Goal: Communication & Community: Answer question/provide support

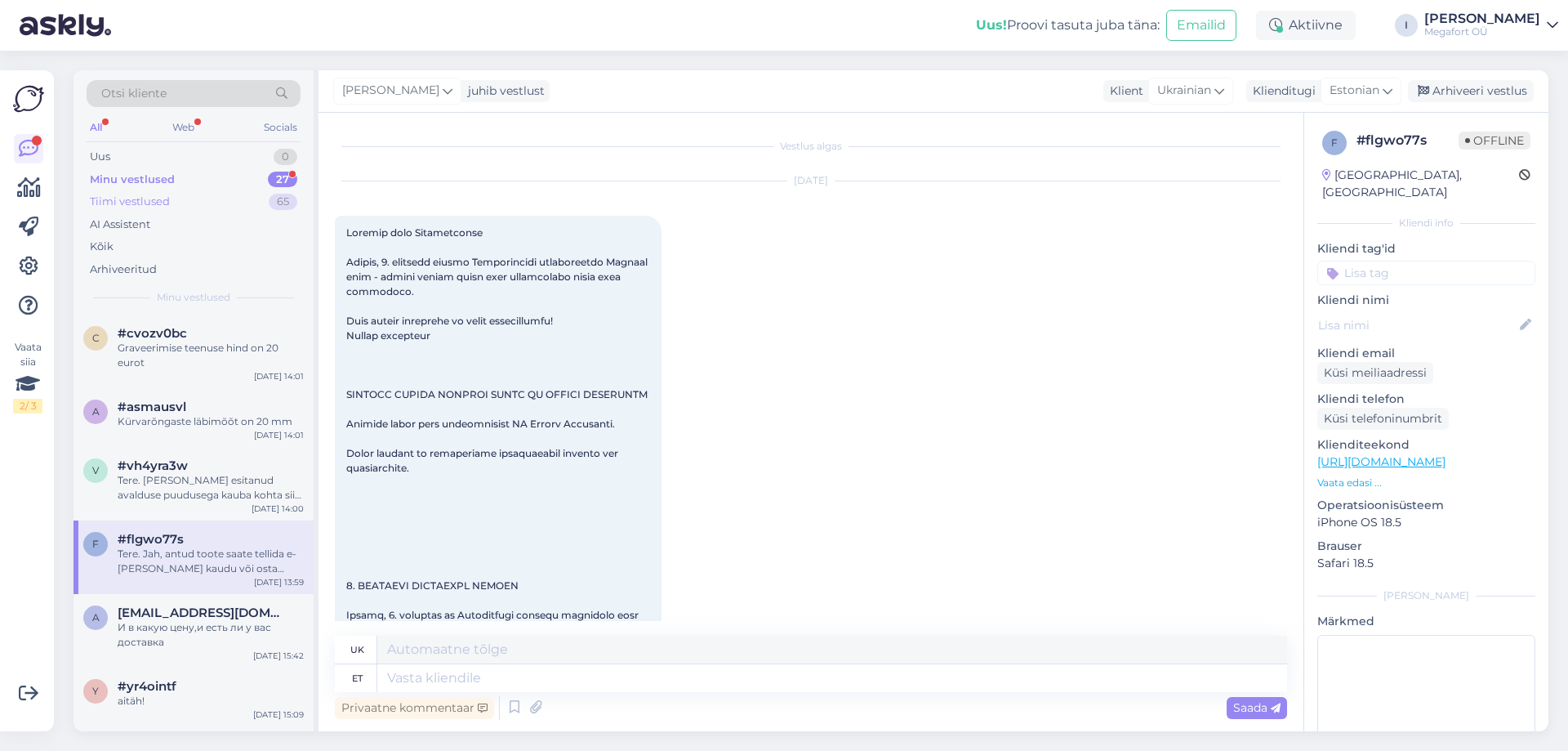
scroll to position [2327, 0]
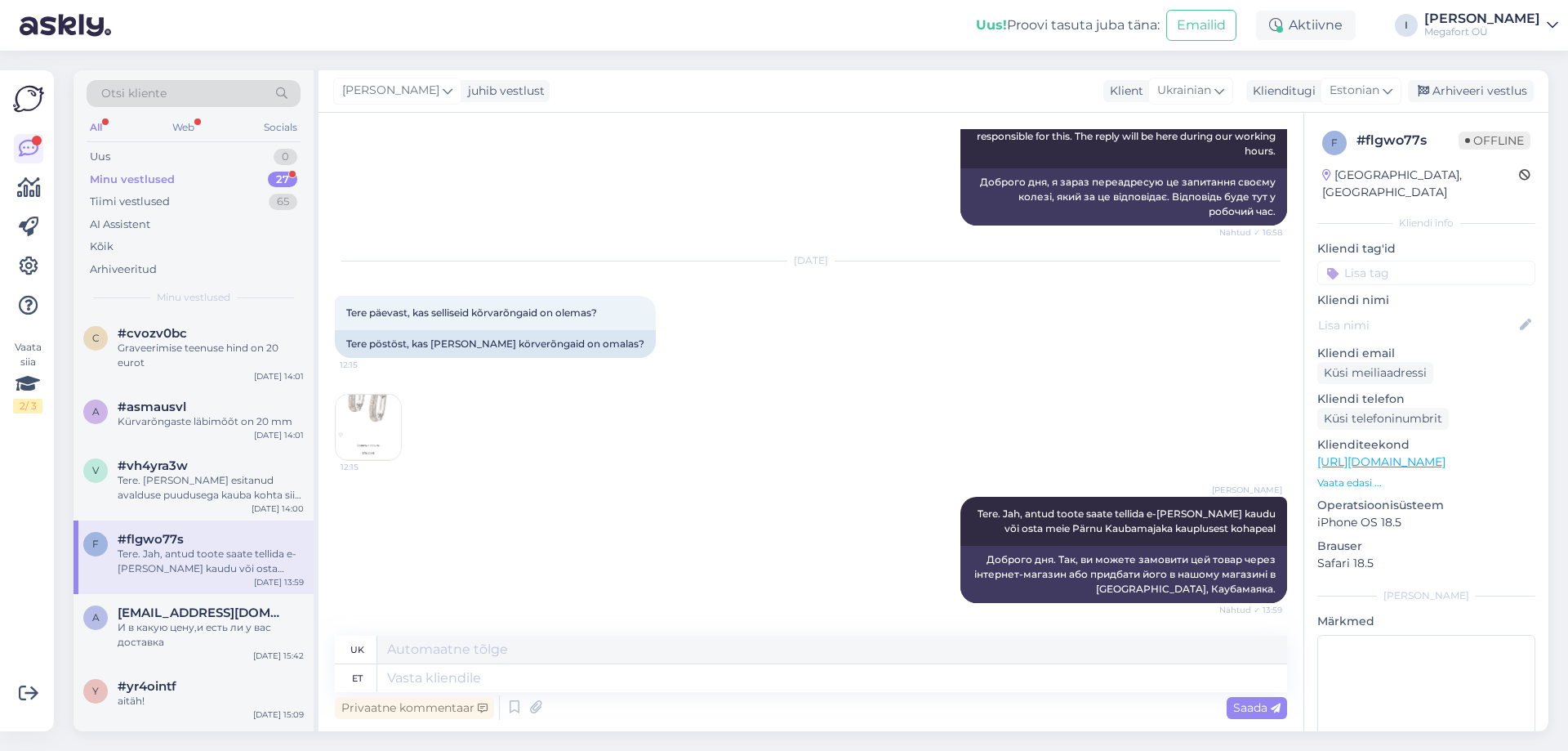
click at [187, 179] on div "Minu vestlused 27" at bounding box center [193, 180] width 214 height 23
click at [210, 363] on div "Graveerimise teenuse hind on 20 eurot" at bounding box center [211, 355] width 186 height 29
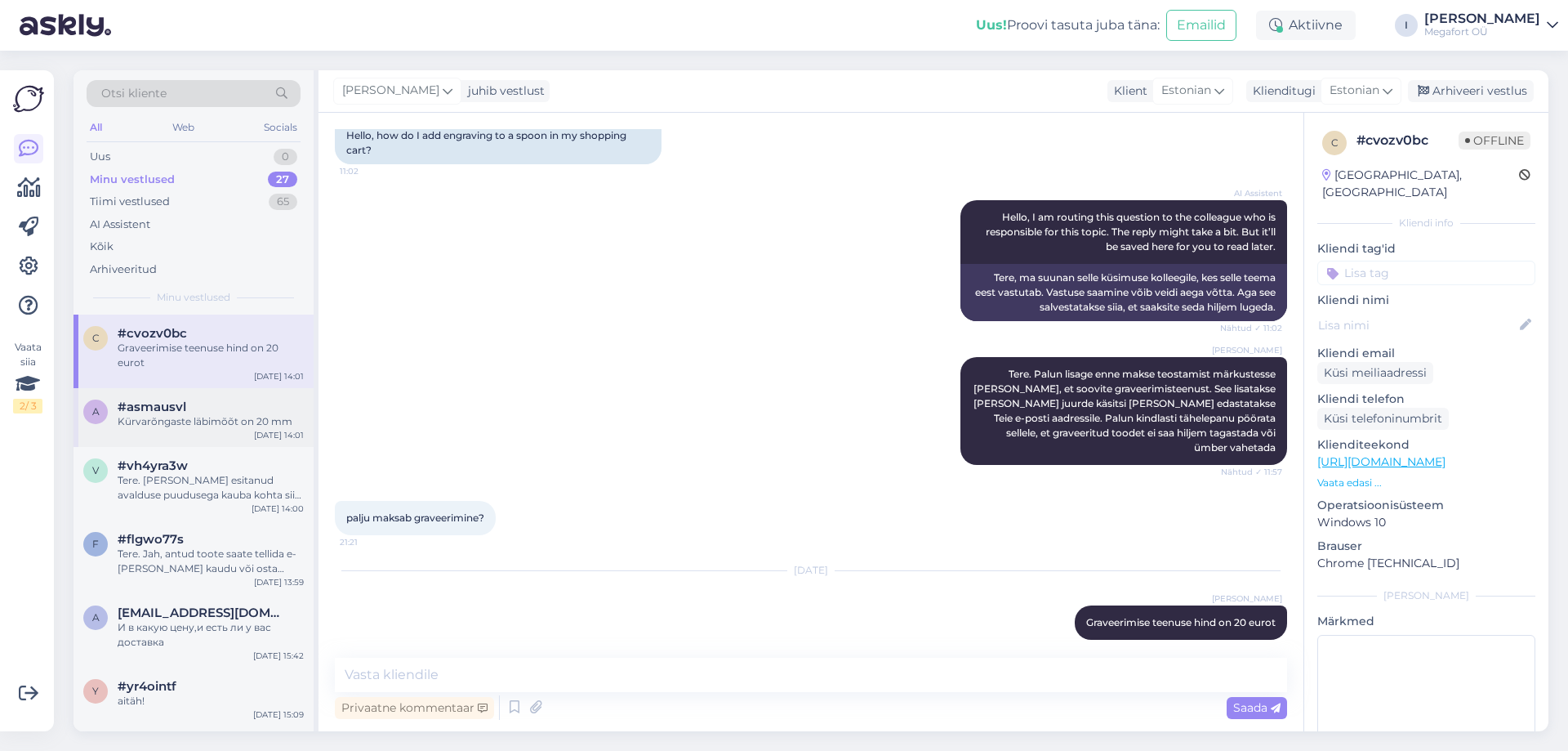
click at [202, 425] on div "Kürvarõngaste läbimõõt on 20 mm" at bounding box center [211, 422] width 186 height 15
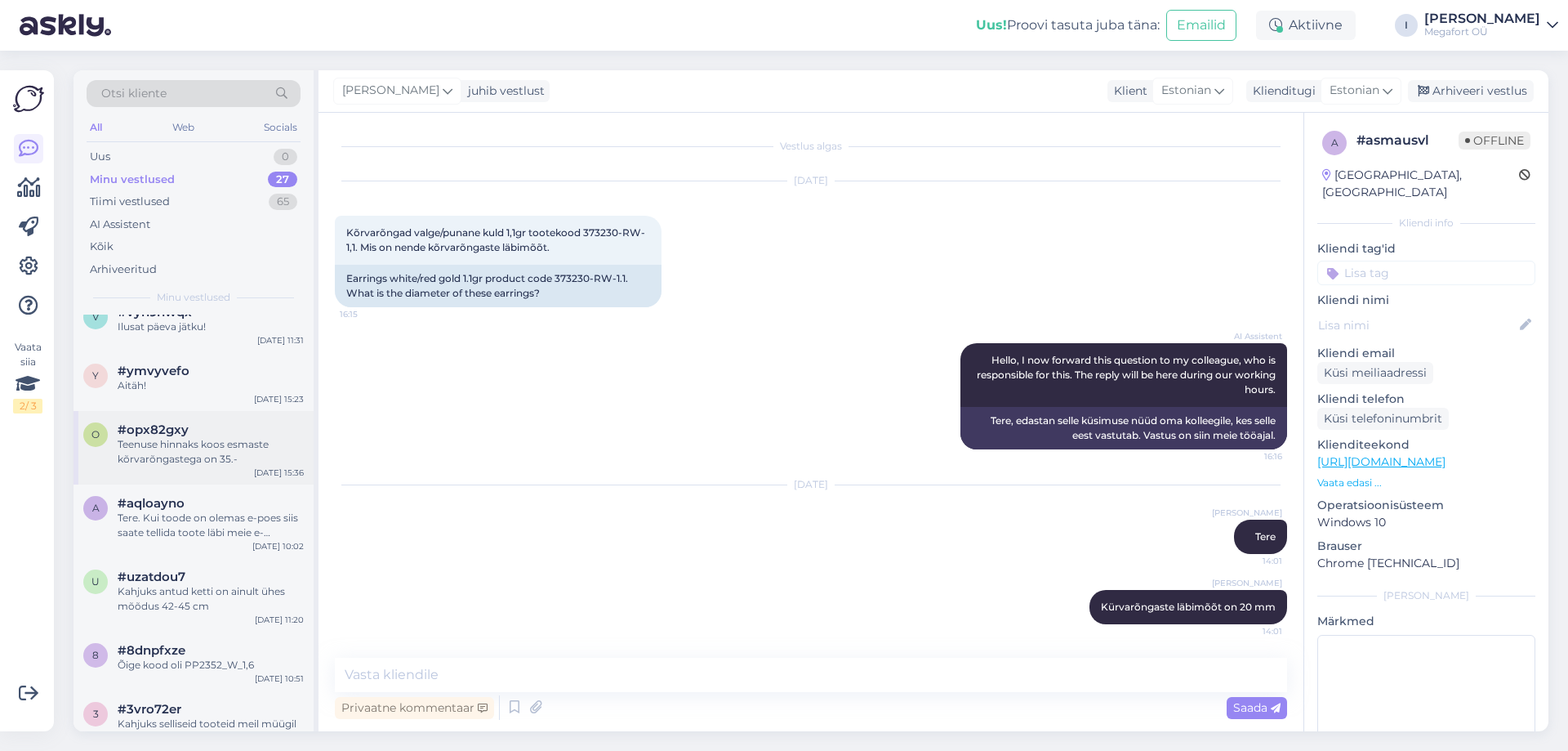
scroll to position [1451, 0]
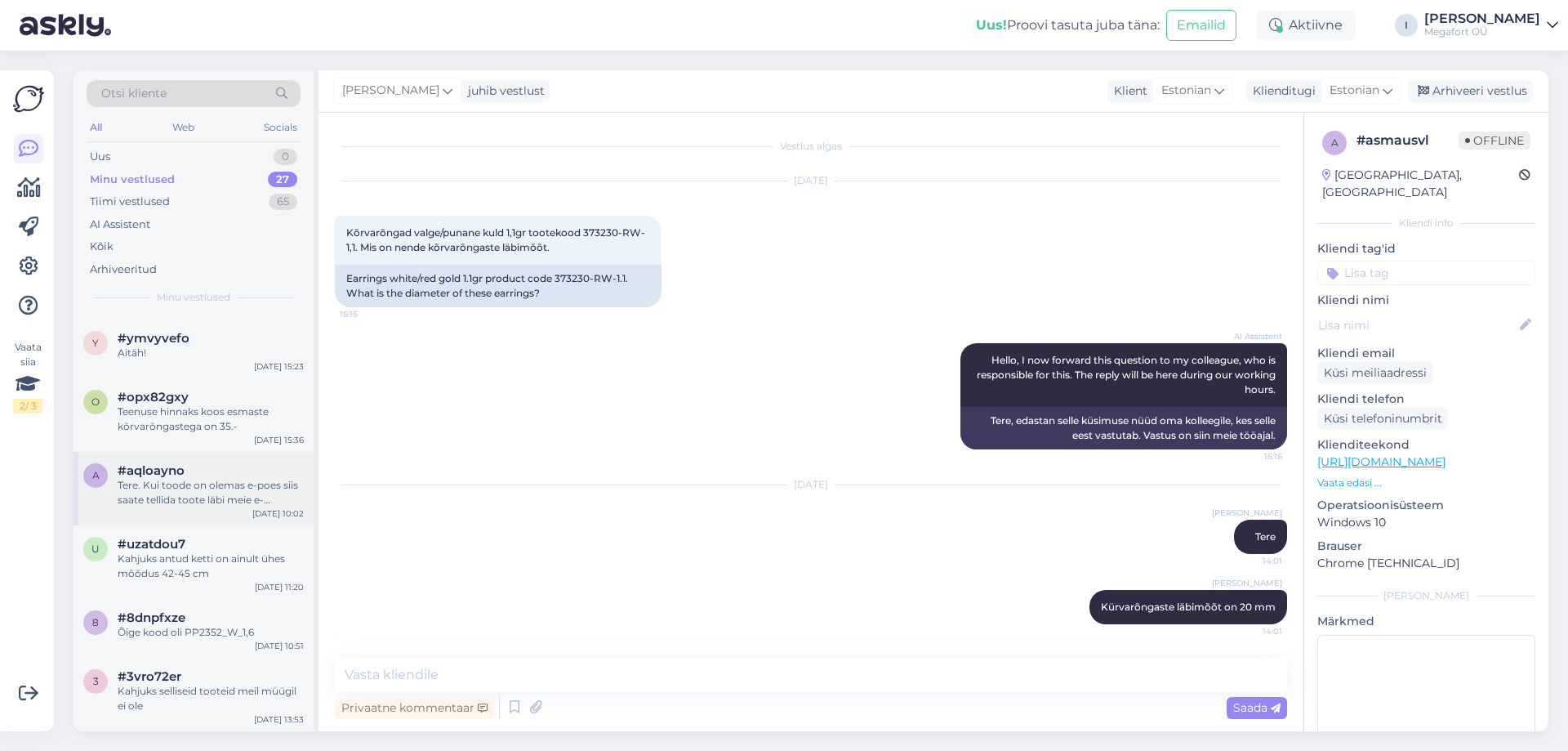
click at [210, 485] on div "Tere. Kui toode on olemas e-poes siis saate tellida toote läbi meie e-[PERSON_N…" at bounding box center [211, 492] width 186 height 29
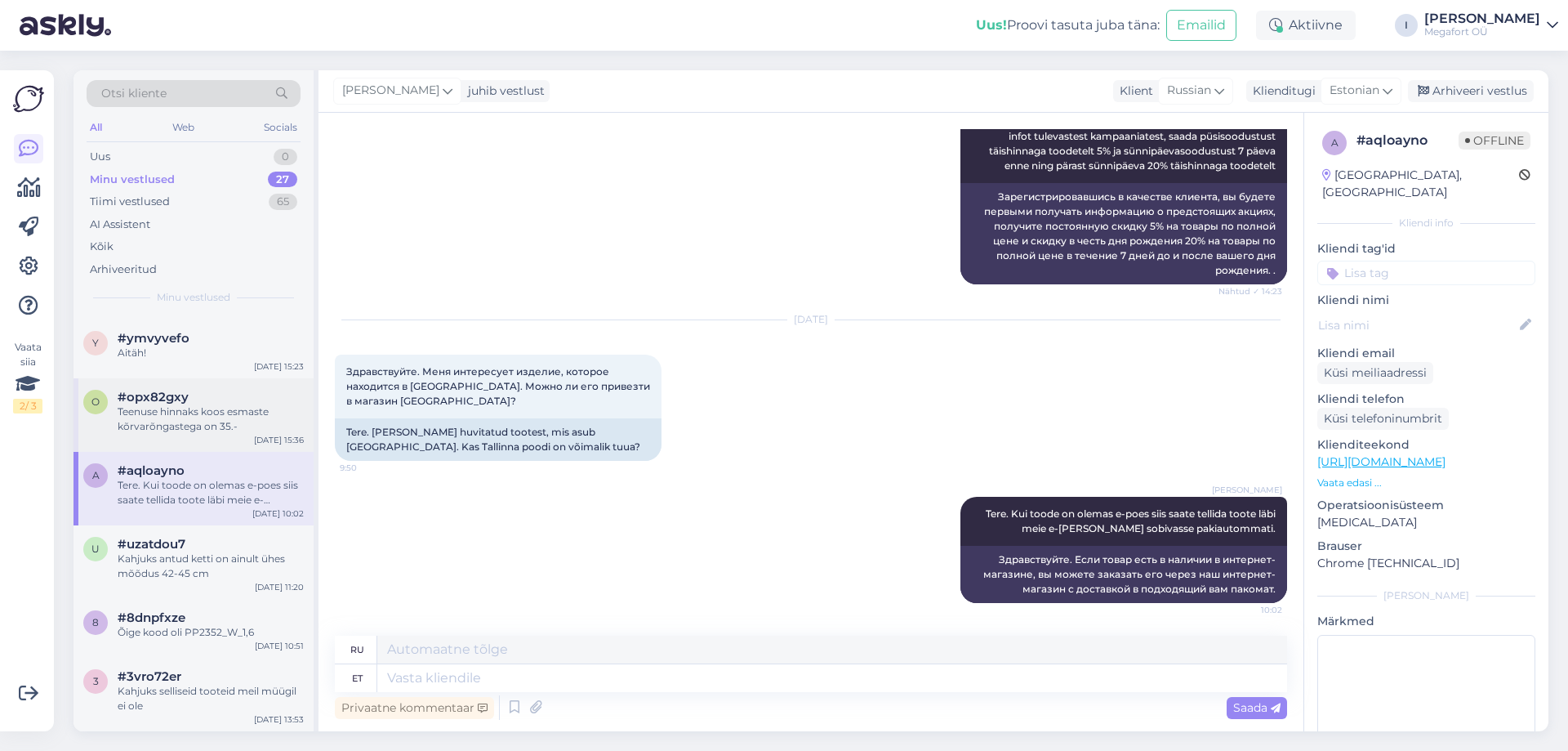
click at [181, 423] on div "Teenuse hinnaks koos esmaste kõrvarõngastega on 35.-" at bounding box center [211, 418] width 186 height 29
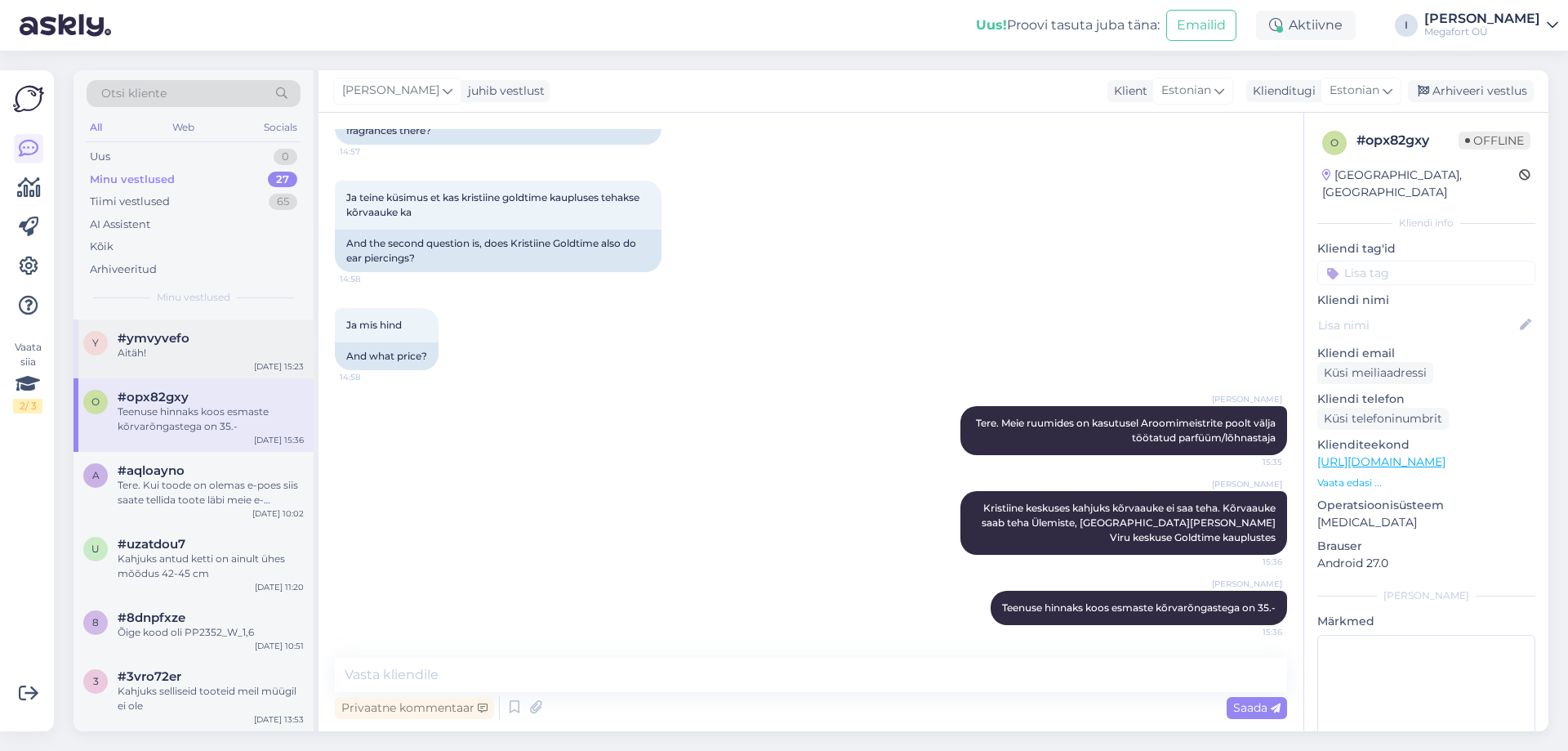
click at [184, 361] on div "y #ymvyvefo Aitäh! [DATE] 15:23" at bounding box center [193, 349] width 240 height 59
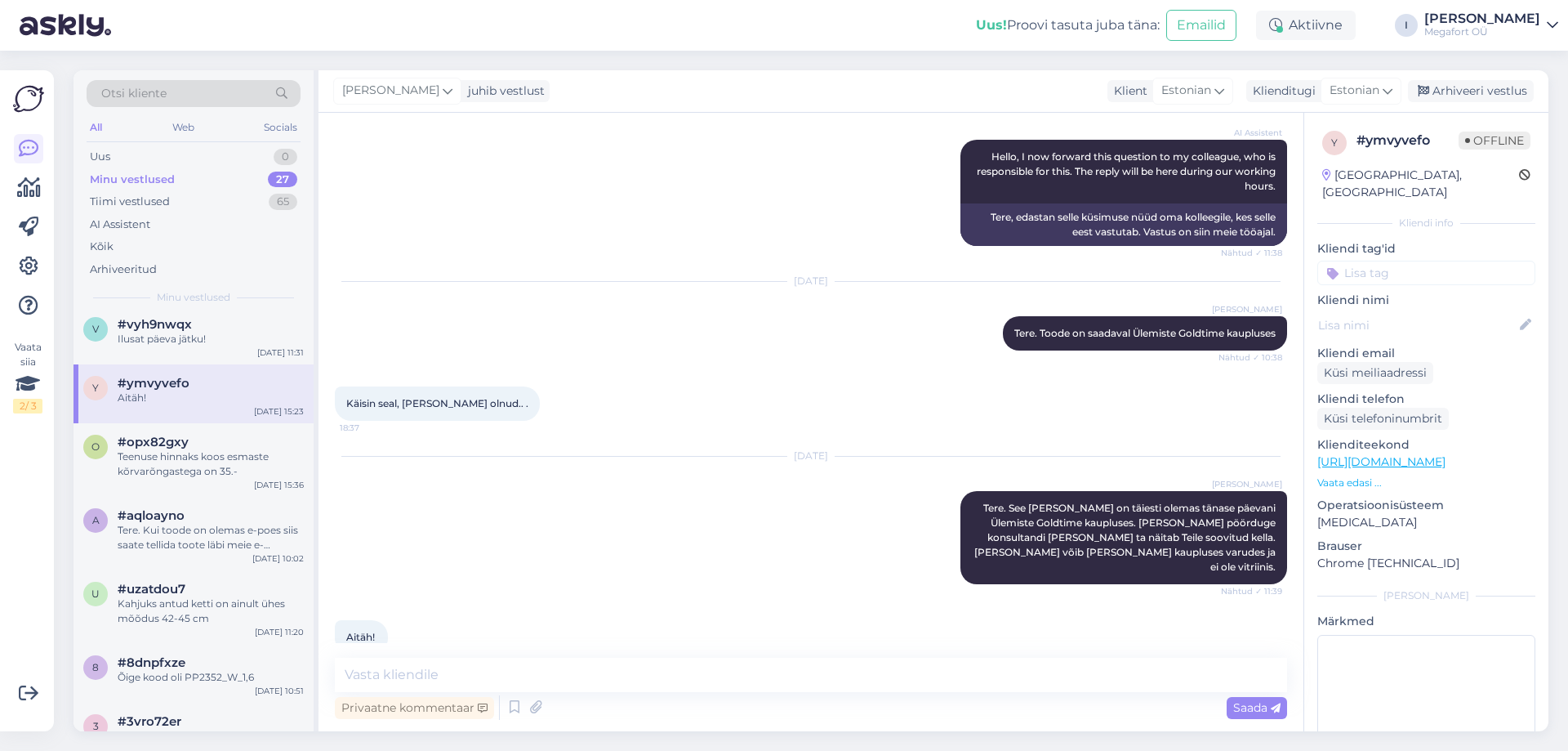
scroll to position [1287, 0]
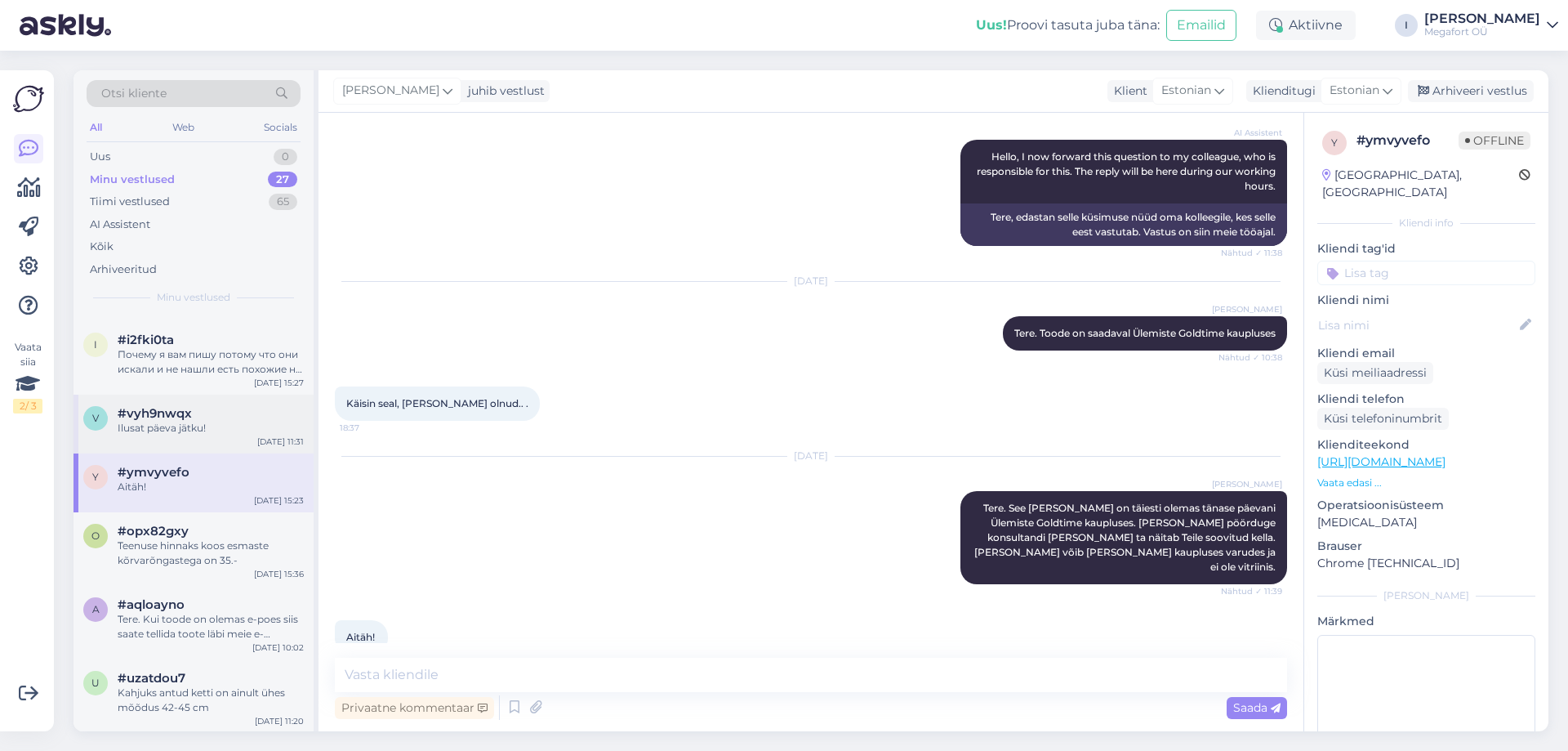
click at [167, 435] on div "Ilusat päeva jätku!" at bounding box center [211, 428] width 186 height 15
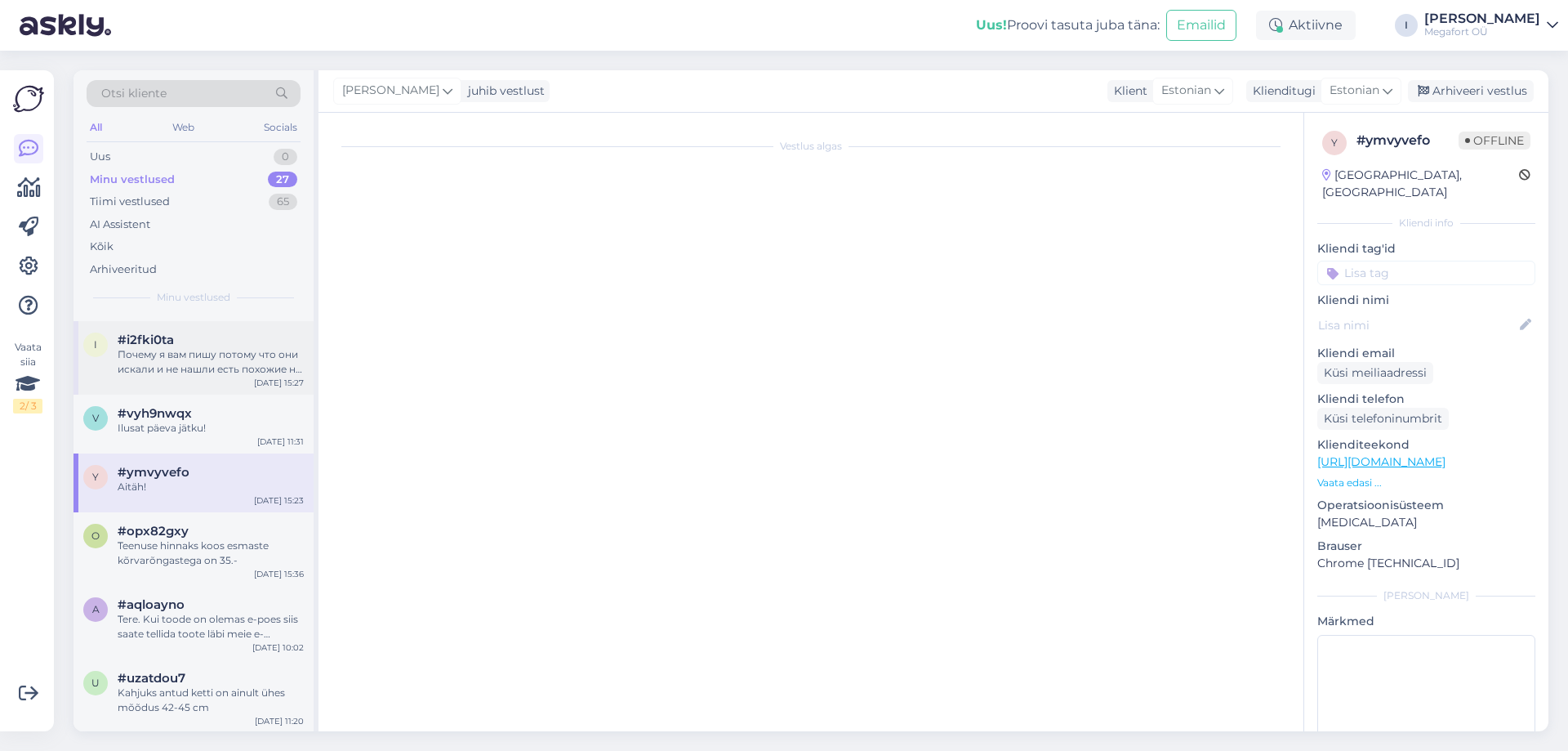
scroll to position [2806, 0]
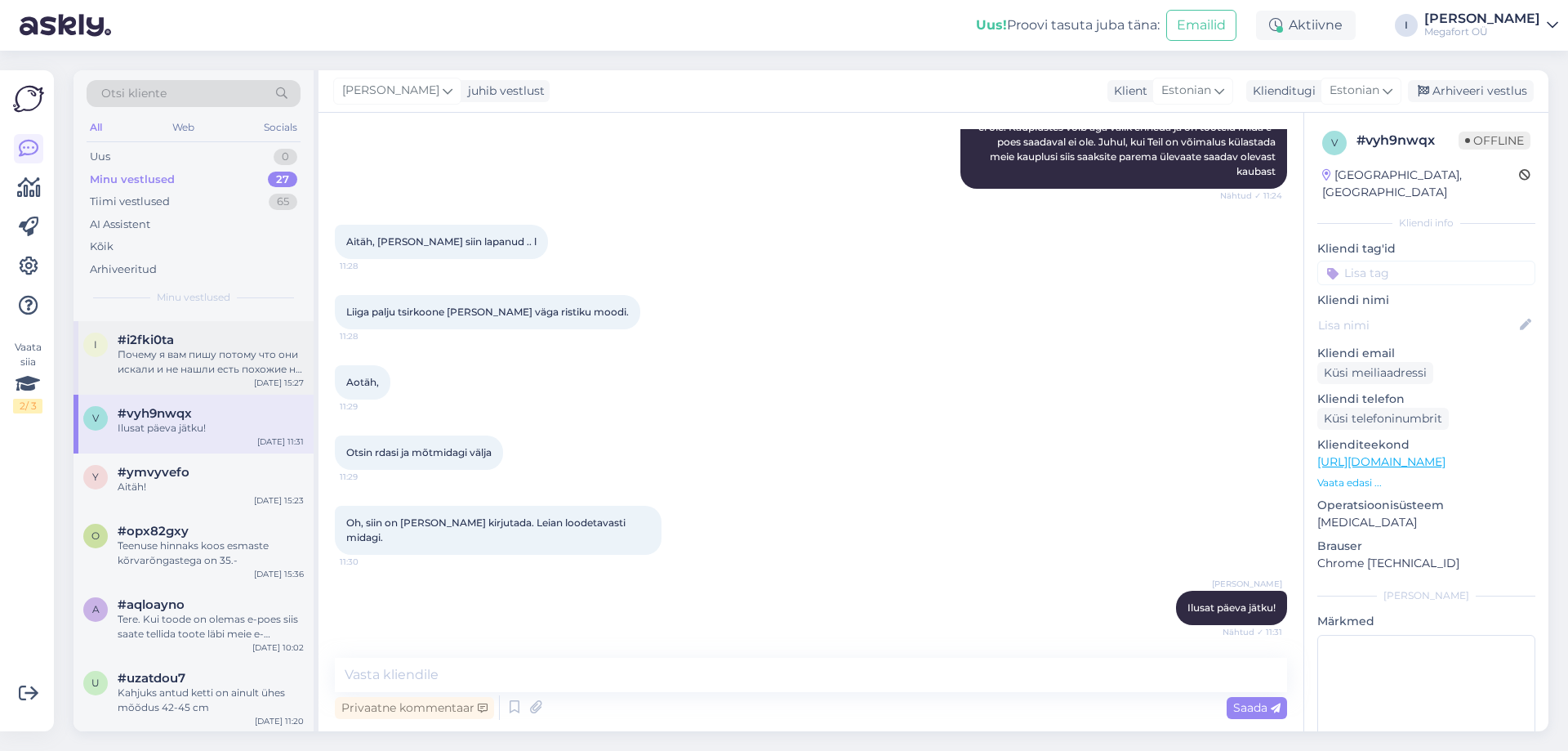
click at [186, 376] on div "Почему я вам пишу потому что они искали и не нашли есть похожие но сравнивая с …" at bounding box center [211, 361] width 186 height 29
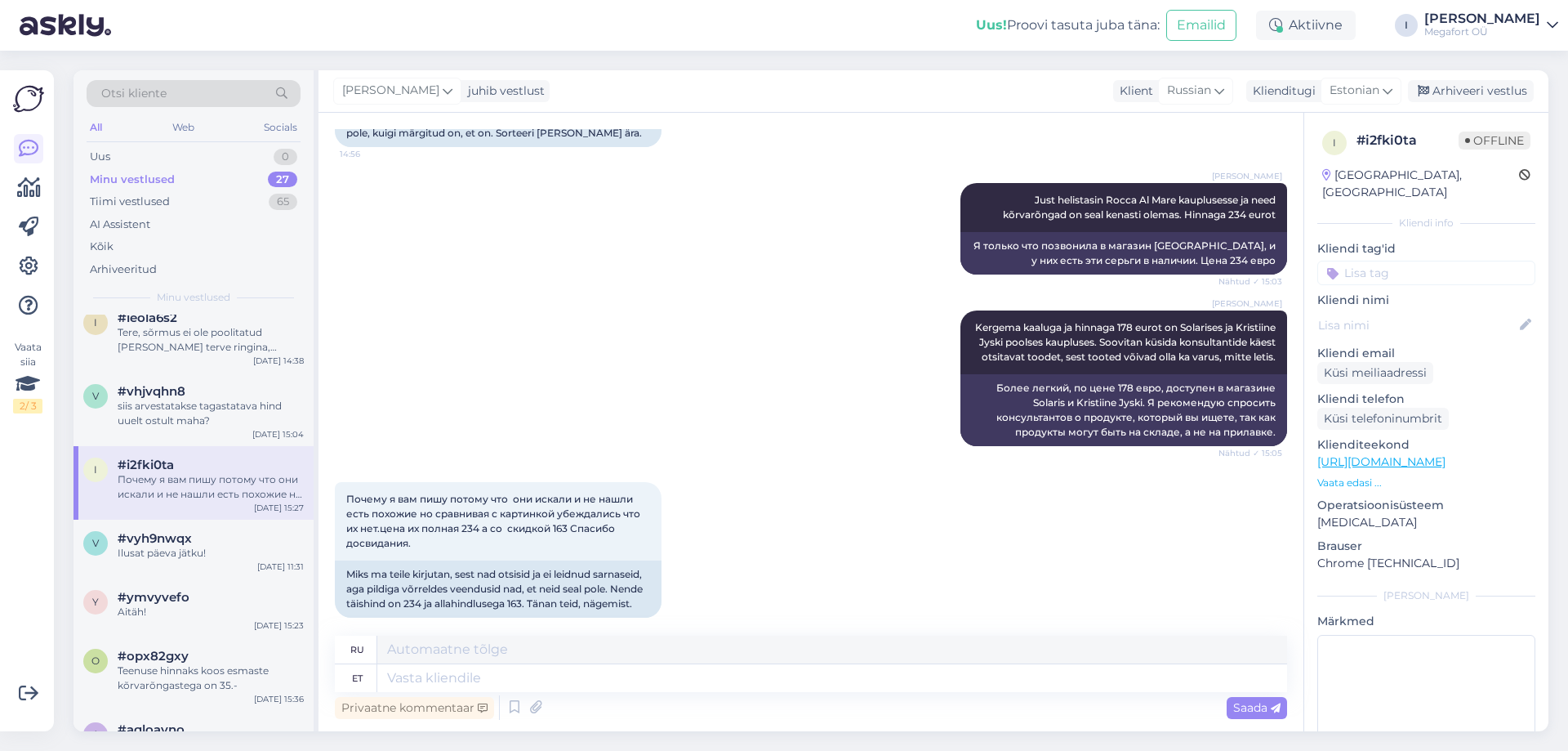
scroll to position [1124, 0]
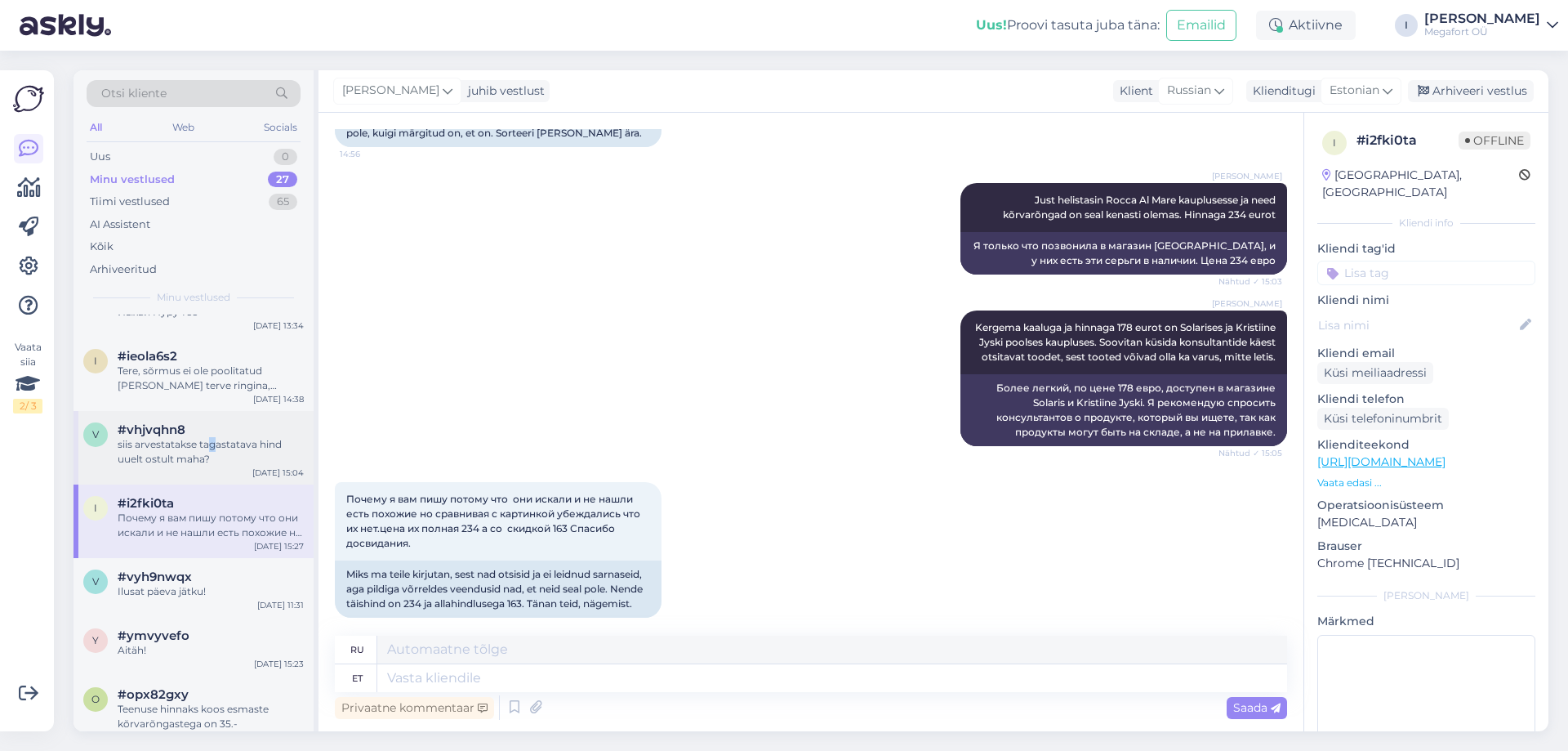
click at [211, 466] on div "siis arvestatakse tagastatava hind uuelt ostult maha?" at bounding box center [211, 451] width 186 height 29
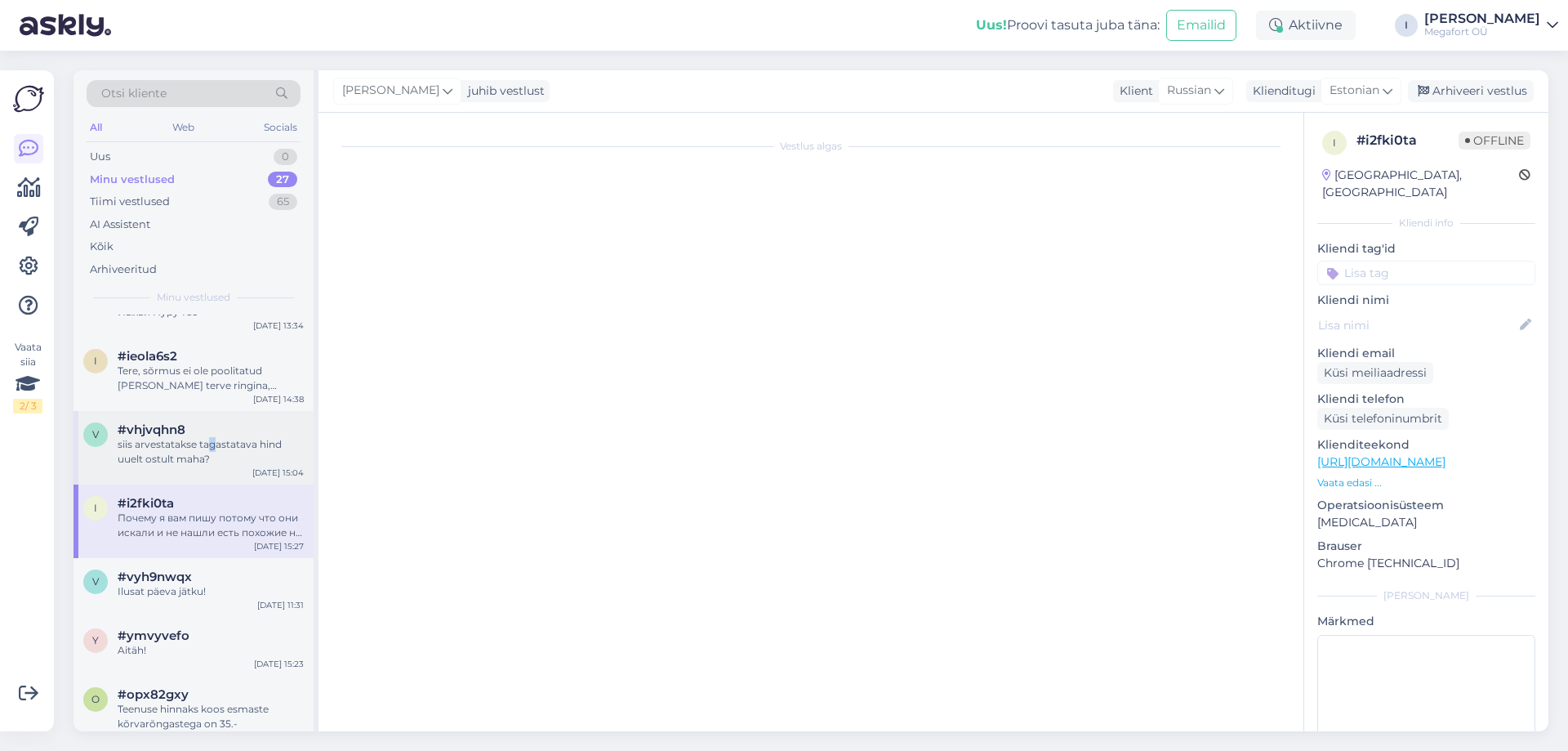
scroll to position [625, 0]
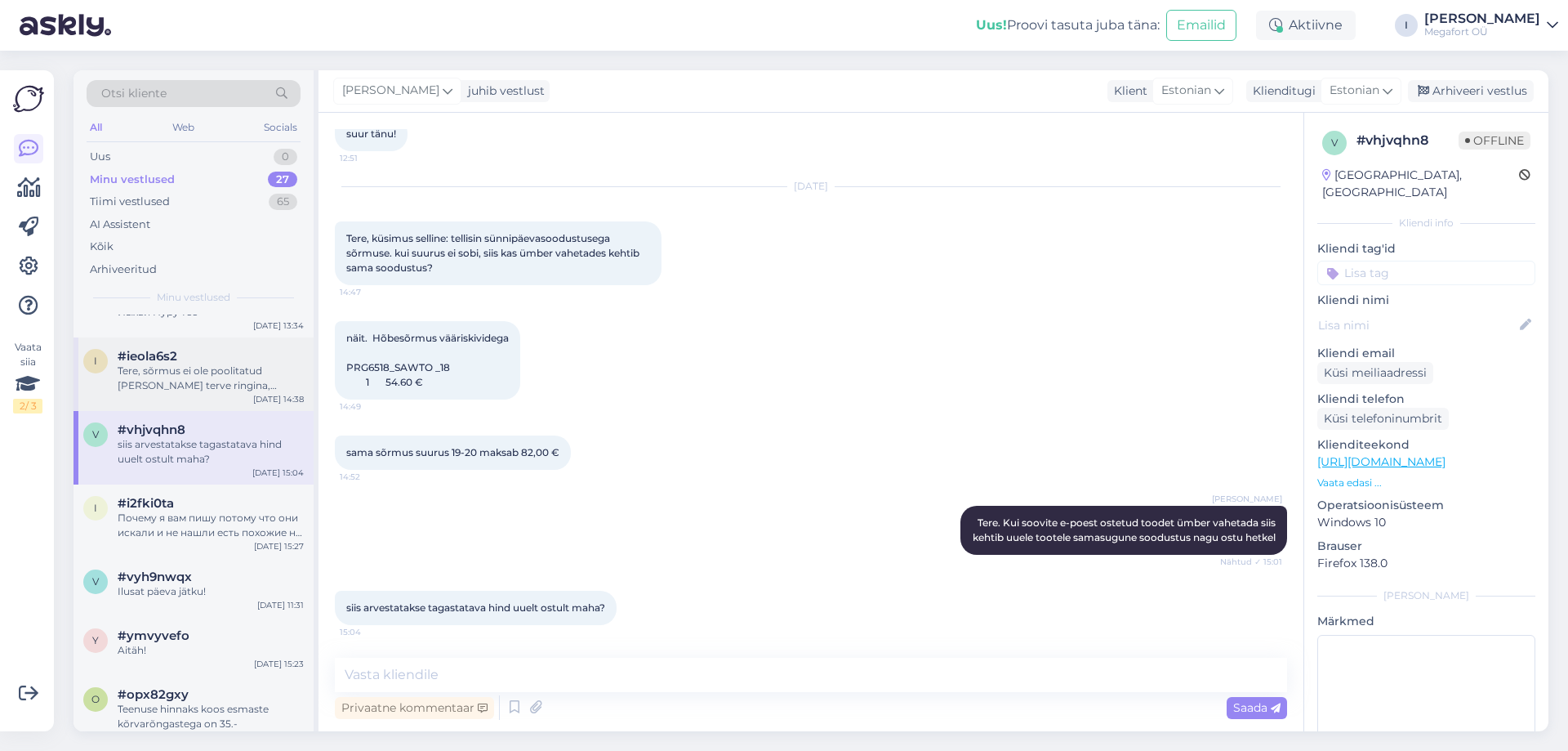
click at [247, 393] on div "Tere, sõrmus ei ole poolitatud [PERSON_NAME] terve ringina, suurust reguleerida…" at bounding box center [211, 377] width 186 height 29
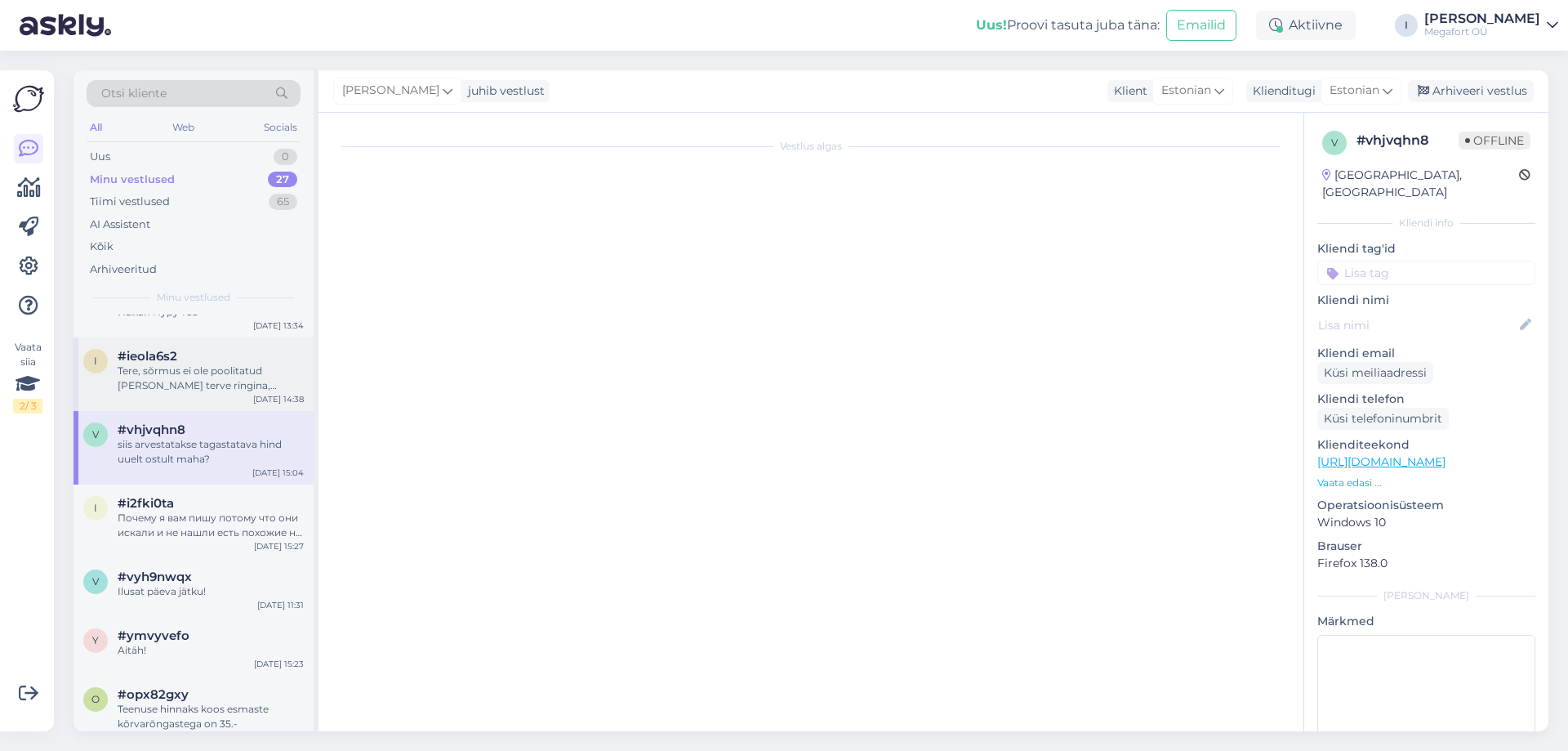
scroll to position [101, 0]
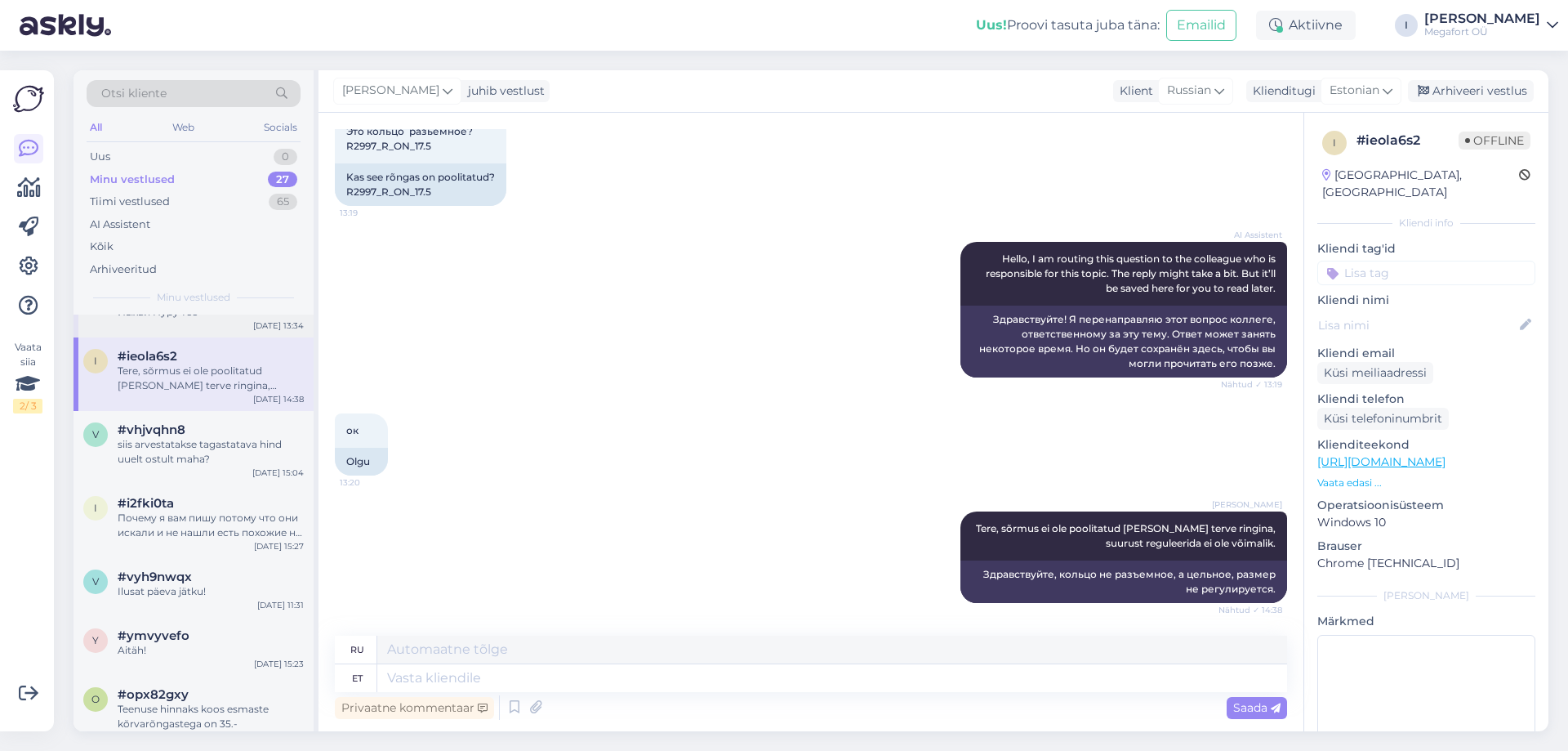
click at [211, 320] on div "Йыхви Пуру тее" at bounding box center [211, 312] width 186 height 15
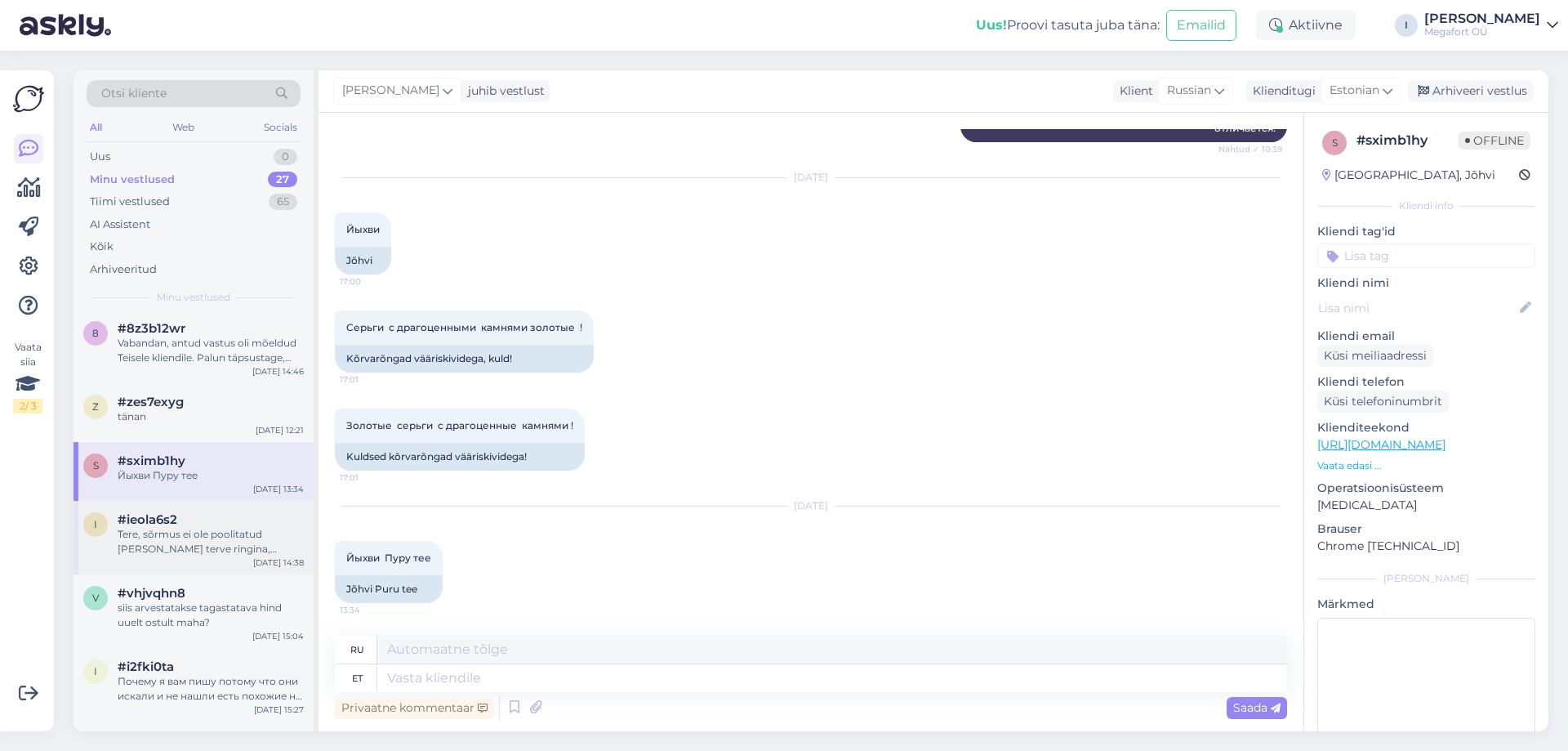
scroll to position [879, 0]
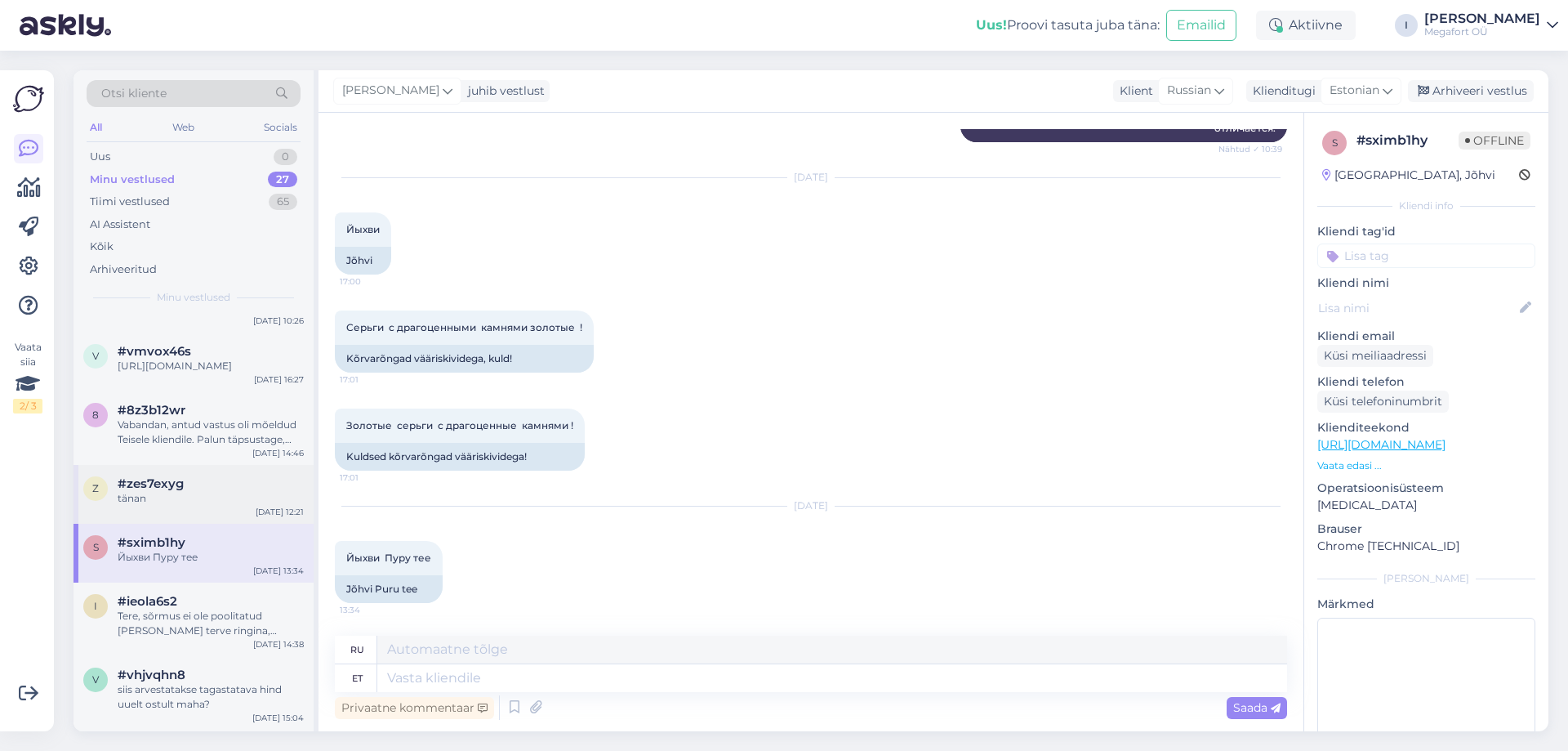
click at [197, 491] on div "#zes7exyg" at bounding box center [211, 483] width 186 height 15
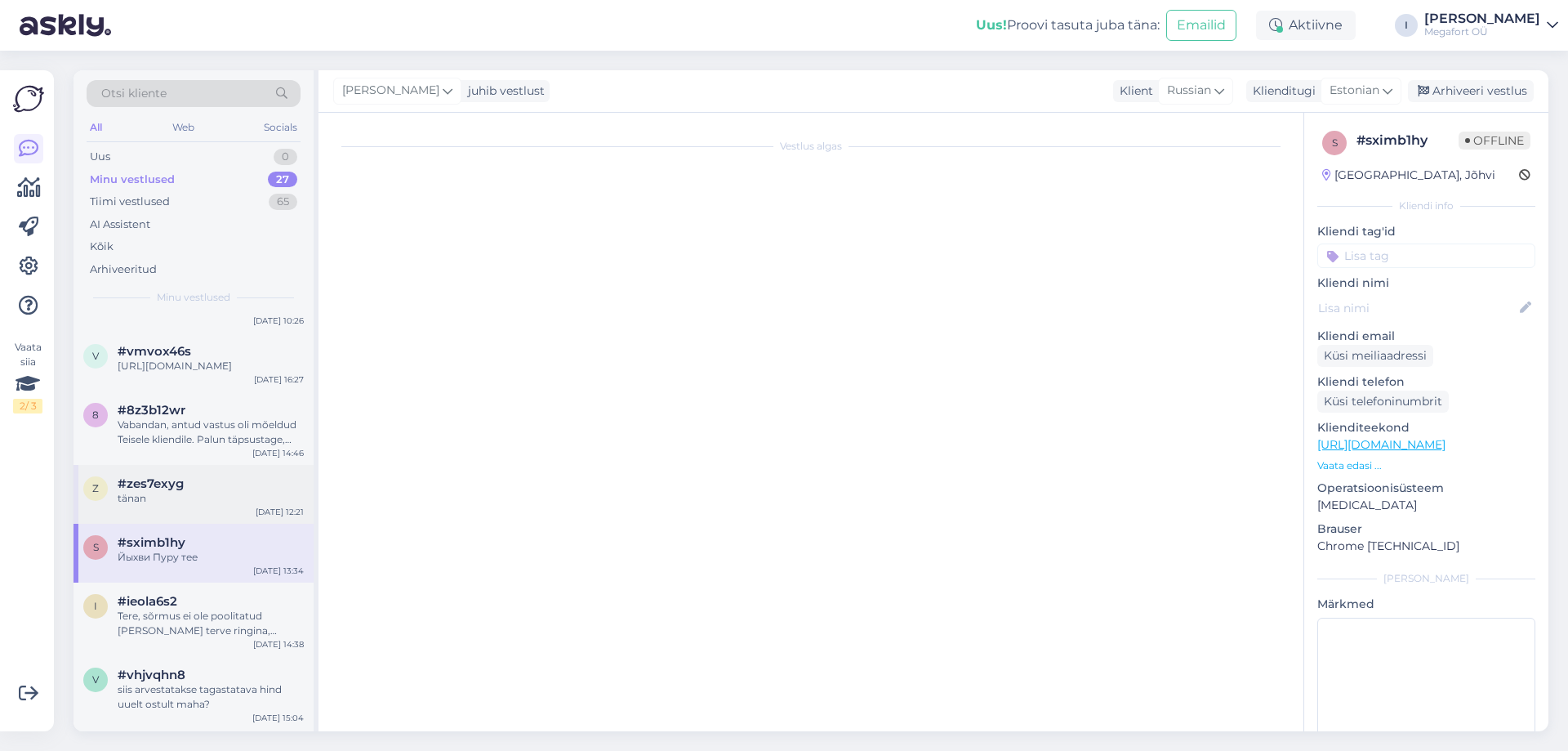
scroll to position [0, 0]
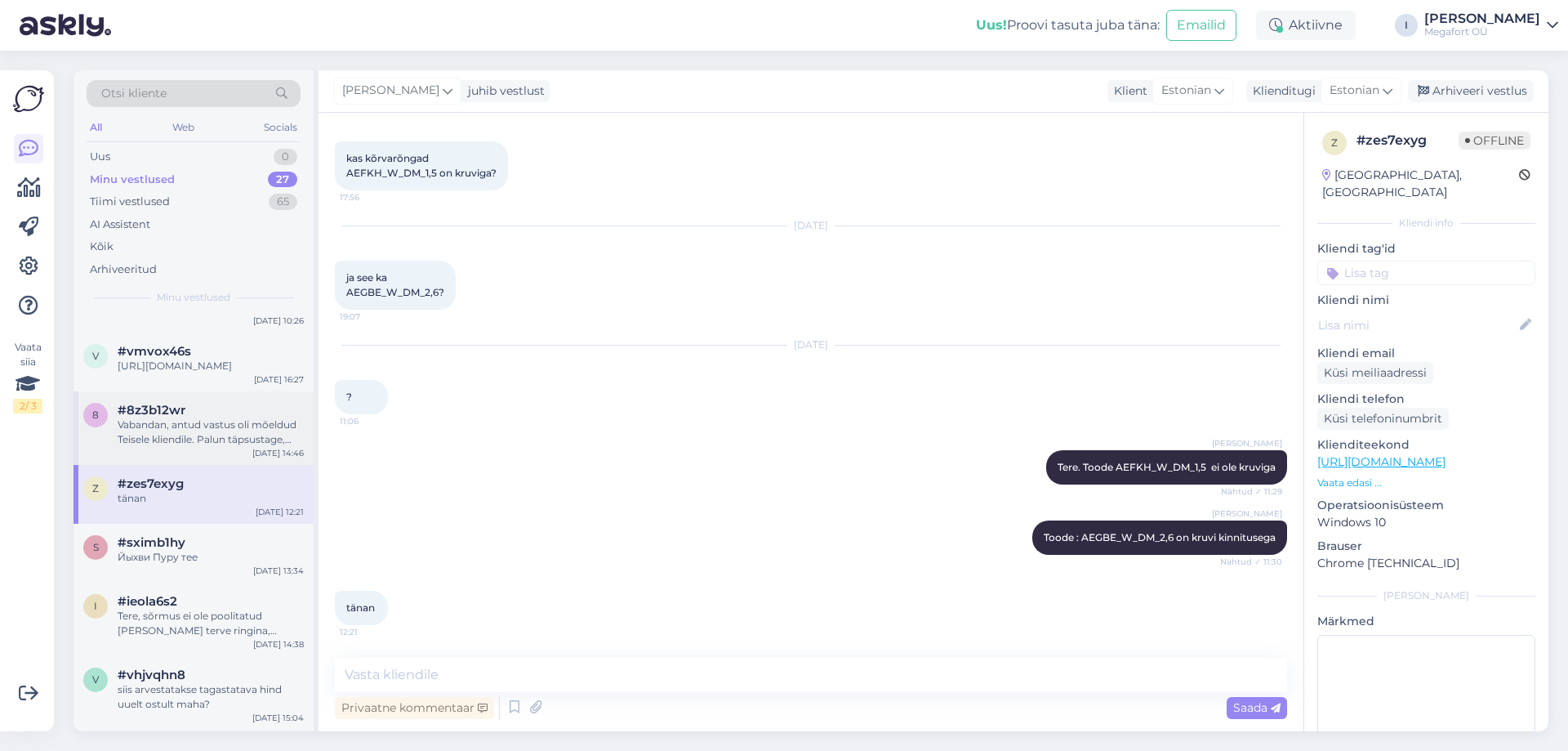
click at [209, 447] on div "Vabandan, antud vastus oli mõeldud Teisele kliendile. Palun täpsustage, millist…" at bounding box center [211, 431] width 186 height 29
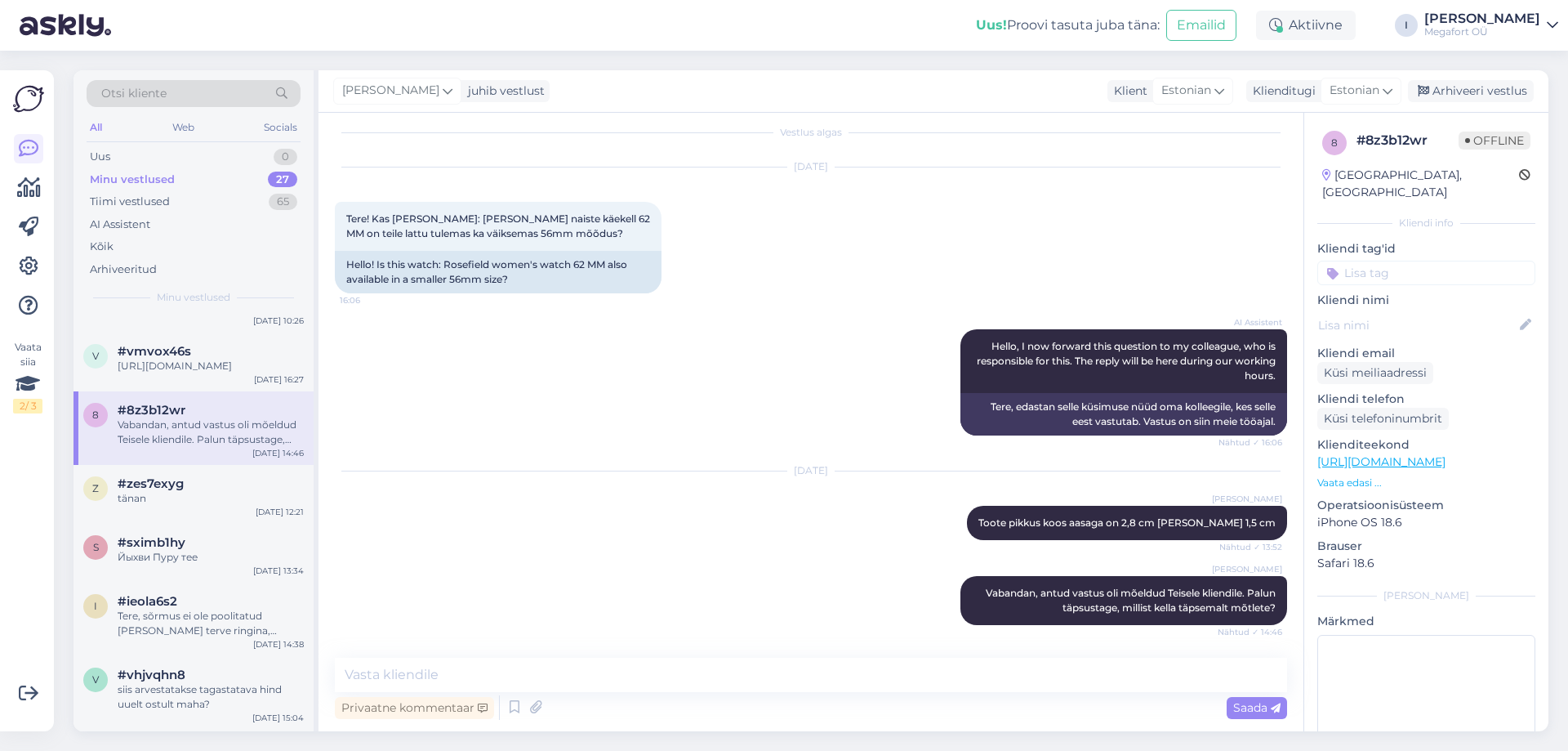
scroll to position [14, 0]
click at [223, 391] on div "v #vmvox46s [URL][DOMAIN_NAME][DATE] 16:27" at bounding box center [193, 362] width 240 height 59
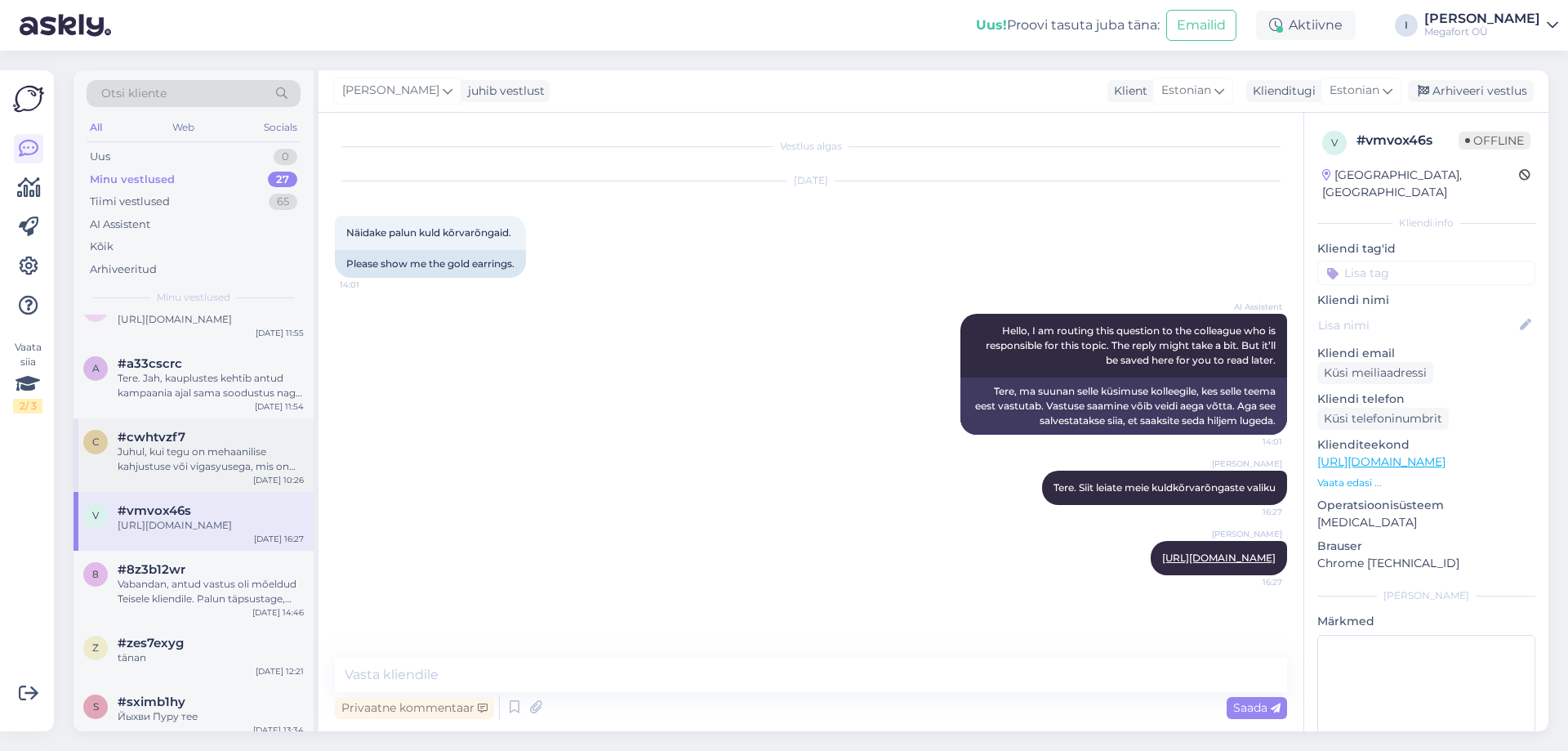
scroll to position [715, 0]
click at [225, 478] on div "Juhul, kui tegu on mehaanilise kahjustuse või vigasyusega, mis on tekkinud toot…" at bounding box center [211, 462] width 186 height 29
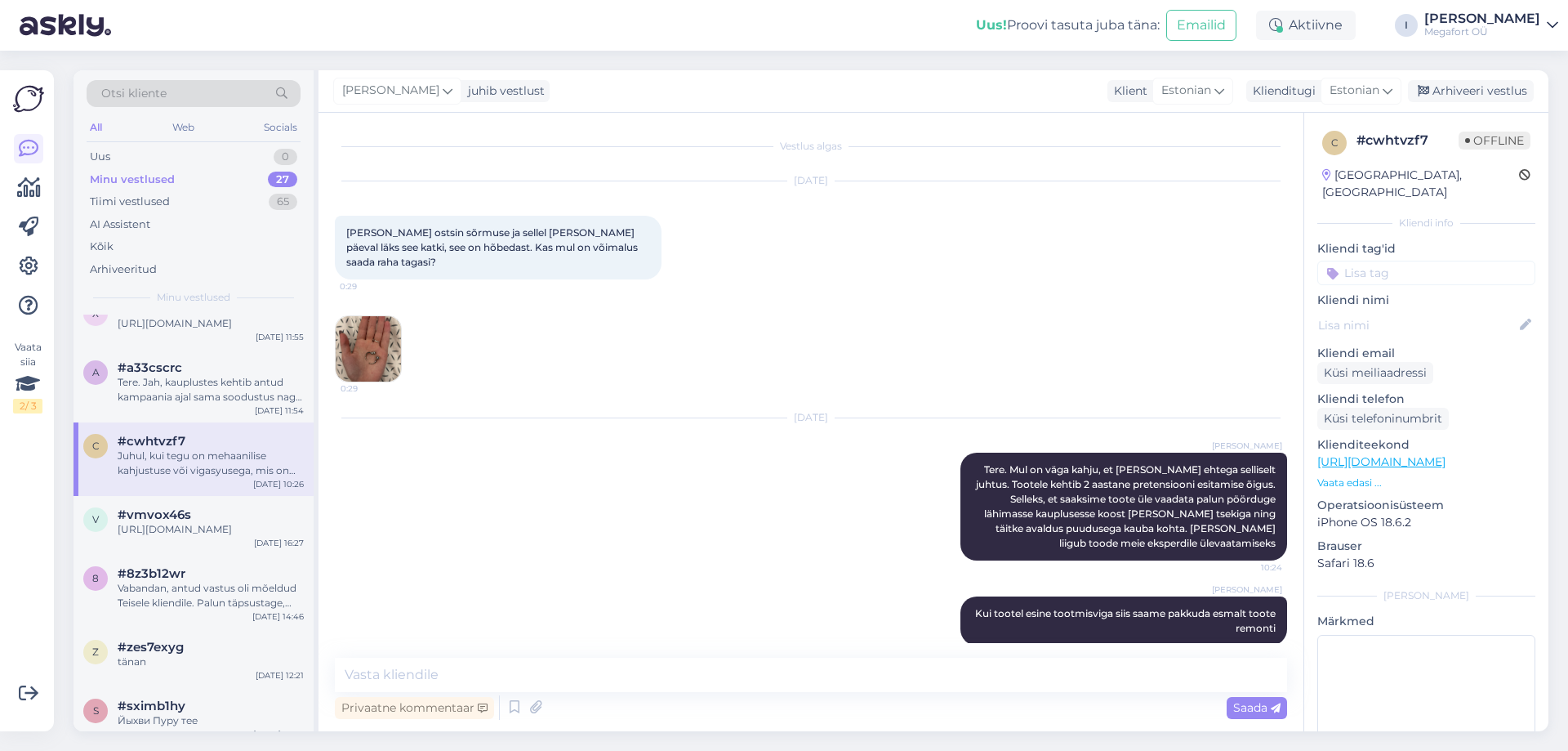
scroll to position [120, 0]
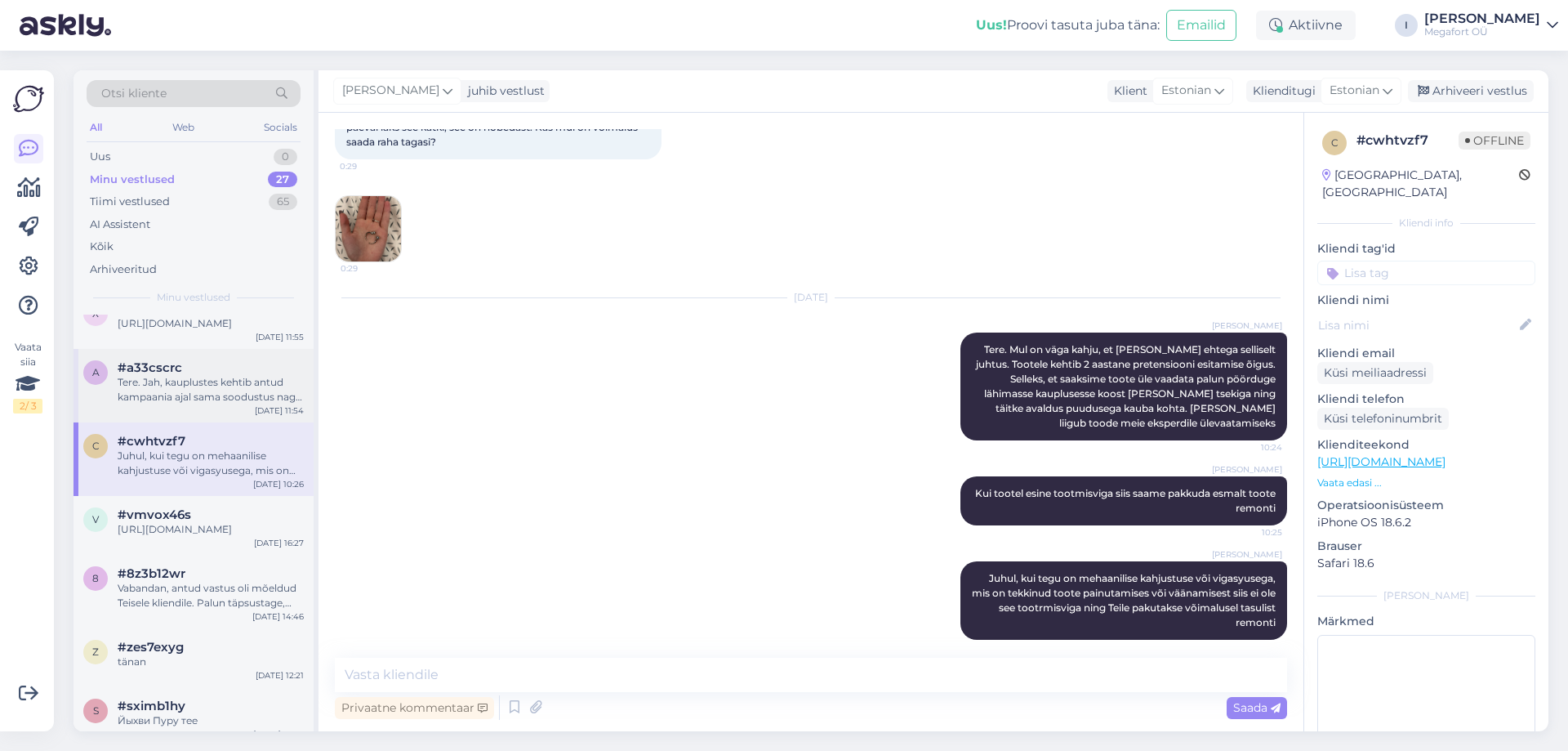
click at [179, 399] on div "Tere. Jah, kauplustes kehtib antud kampaania ajal sama soodustus nagu ka e-poes" at bounding box center [211, 389] width 186 height 29
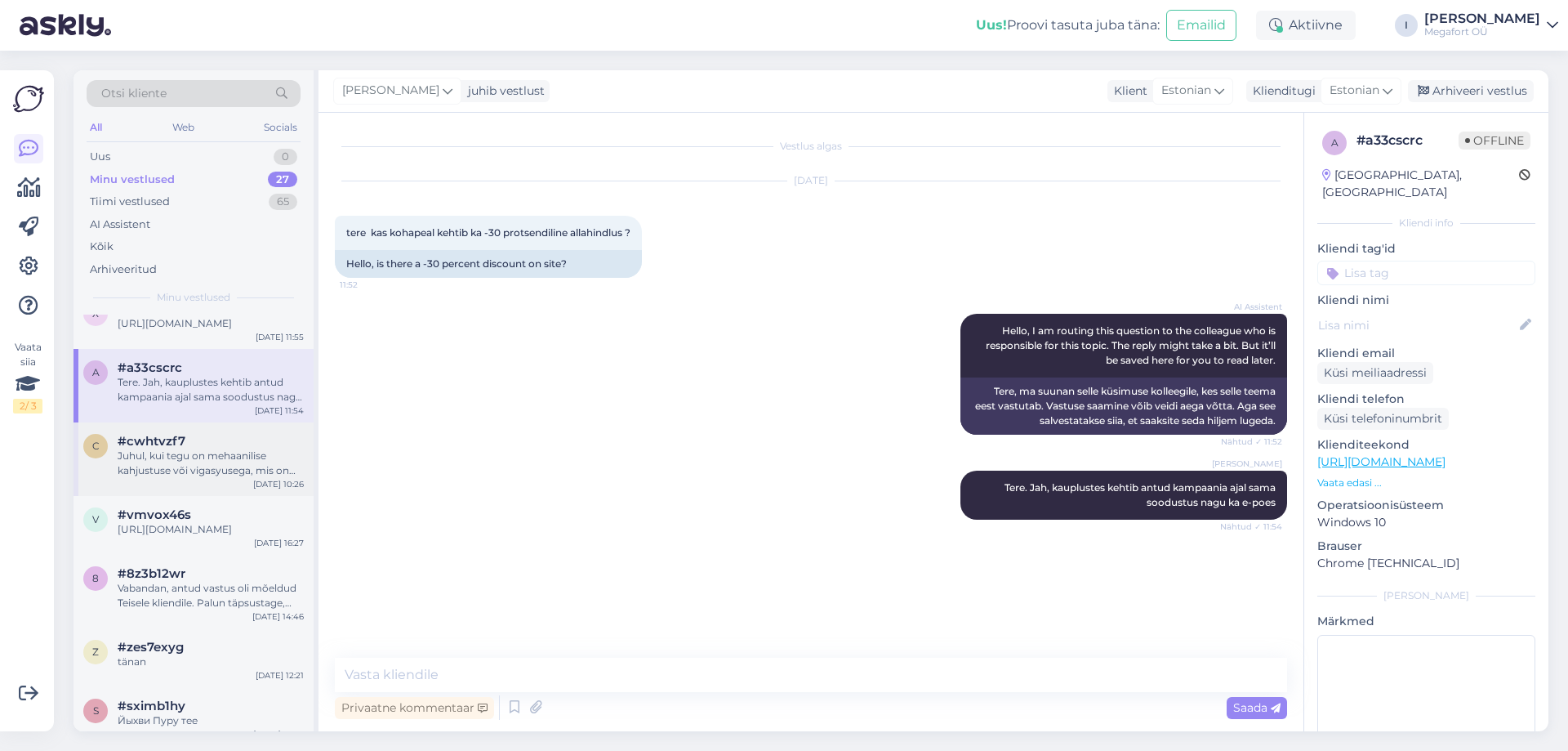
scroll to position [552, 0]
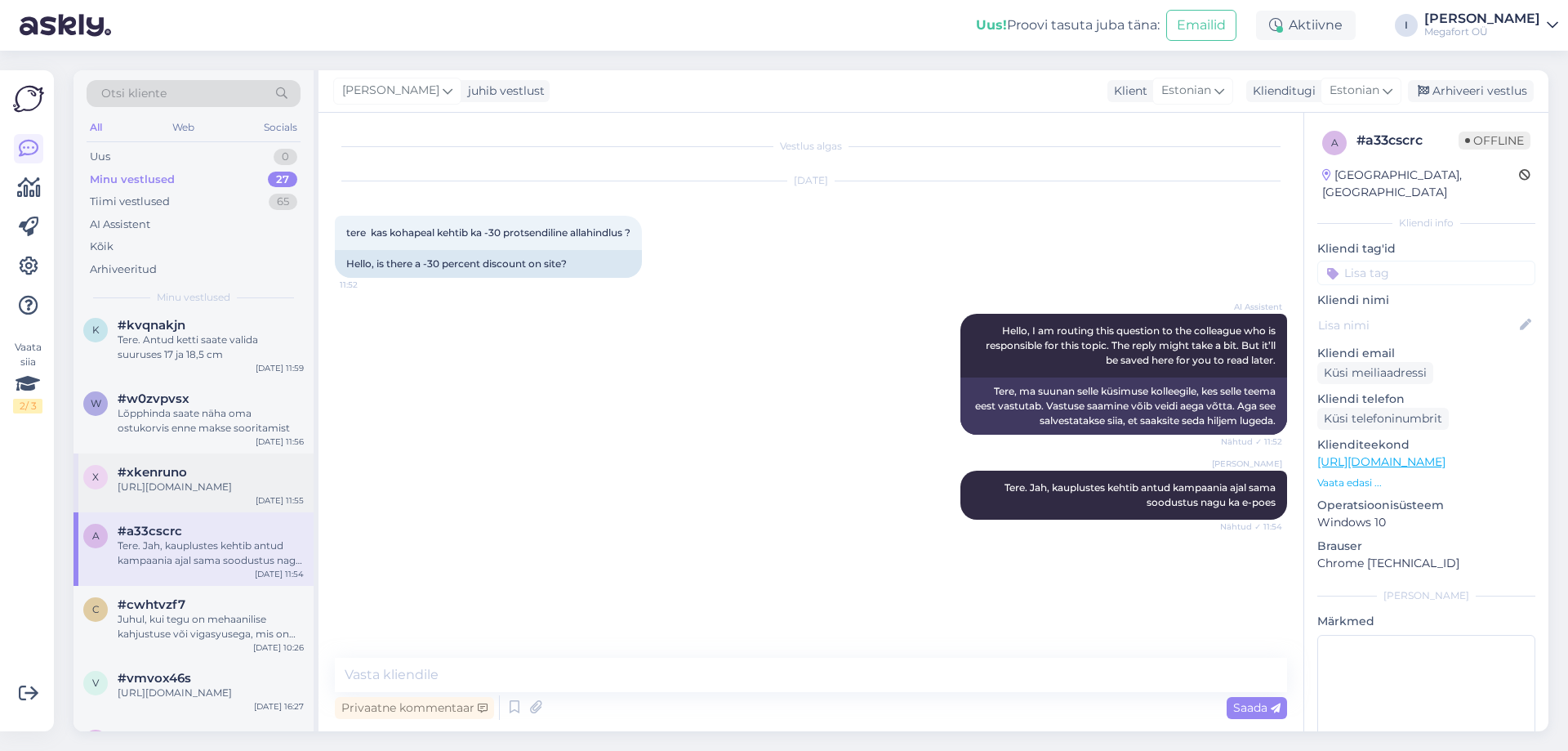
click at [190, 479] on div "[URL][DOMAIN_NAME]" at bounding box center [211, 486] width 186 height 15
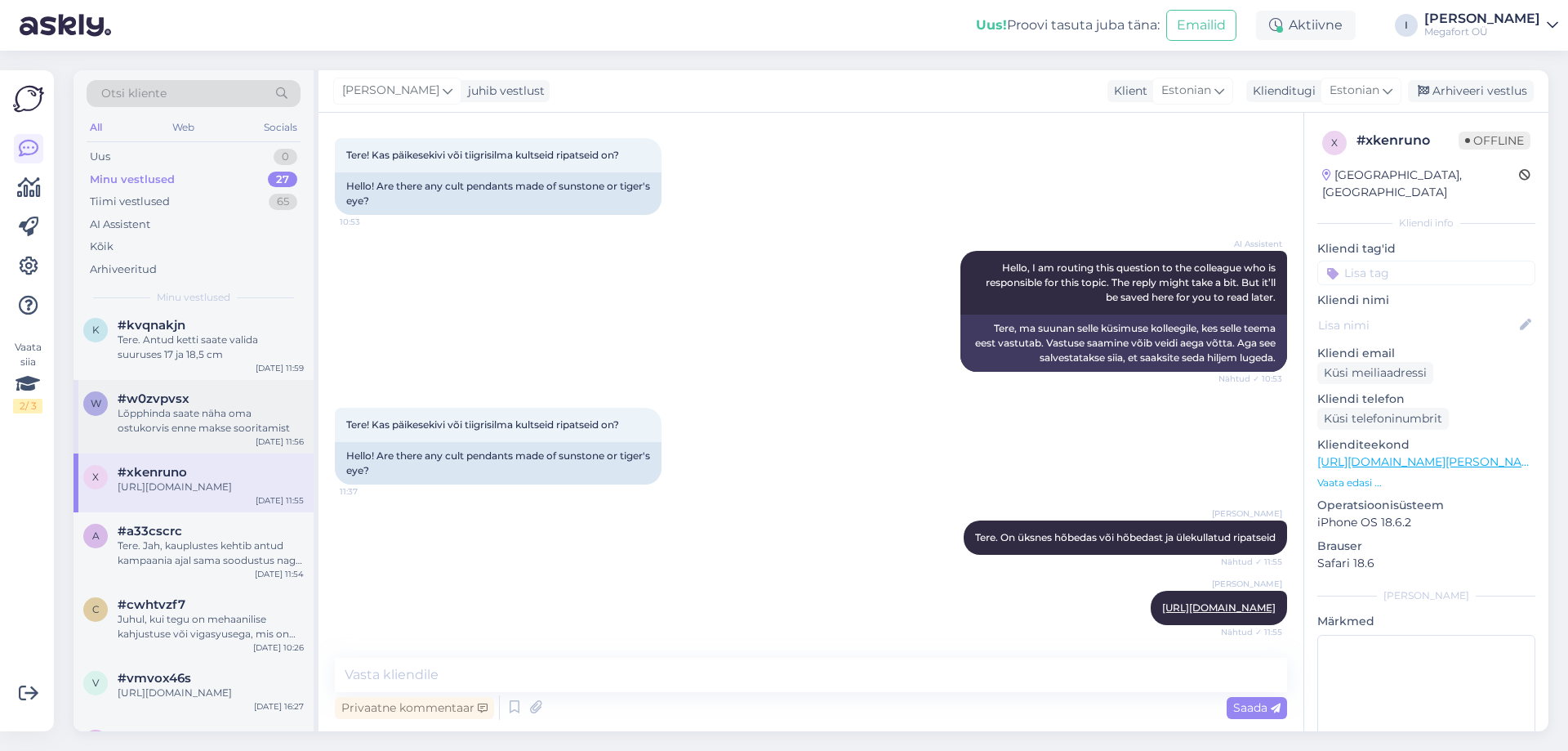
click at [204, 415] on div "Lõpphinda saate näha oma ostukorvis enne makse sooritamist" at bounding box center [211, 420] width 186 height 29
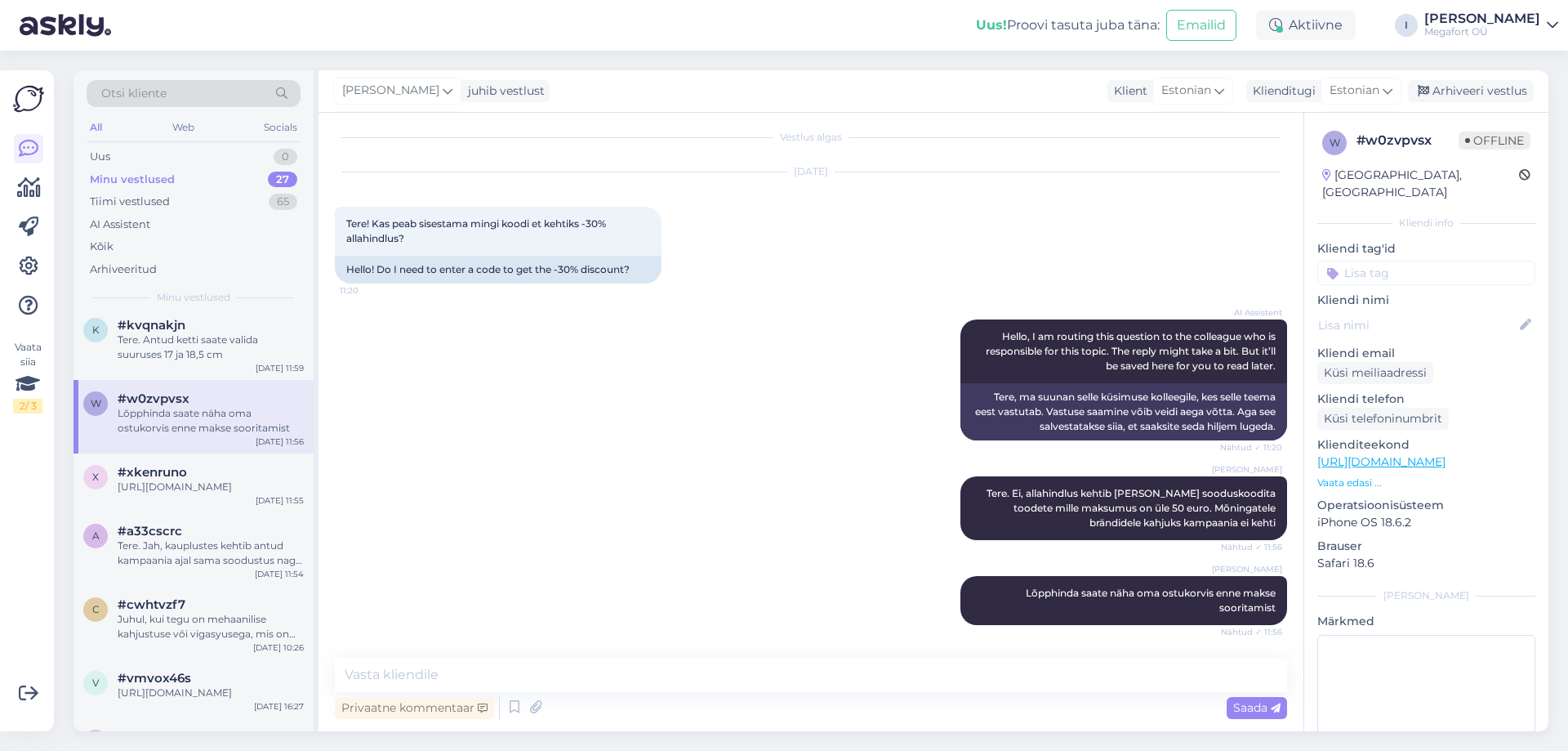
scroll to position [389, 0]
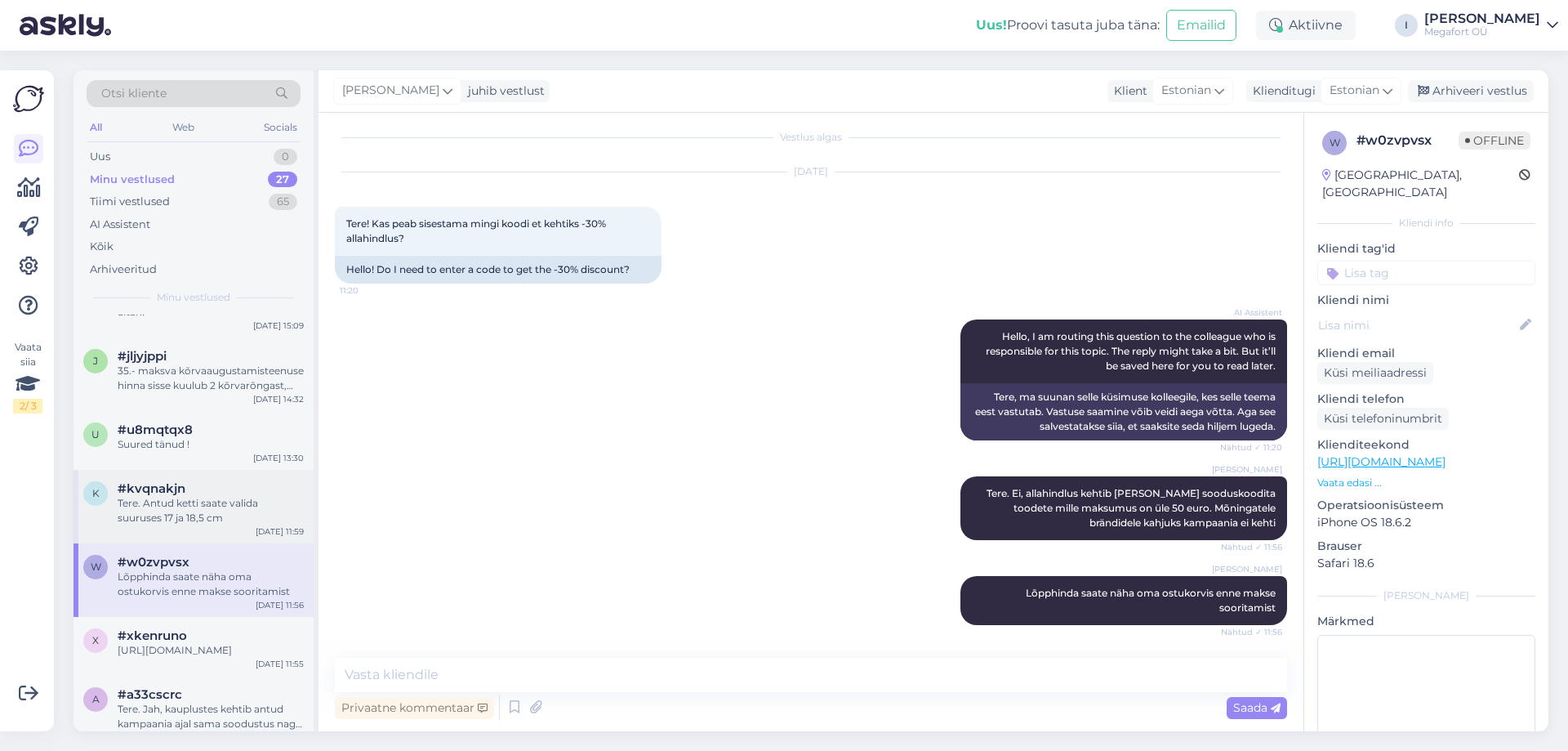
click at [193, 509] on div "Tere. Antud ketti saate valida suuruses 17 ja 18,5 cm" at bounding box center [211, 510] width 186 height 29
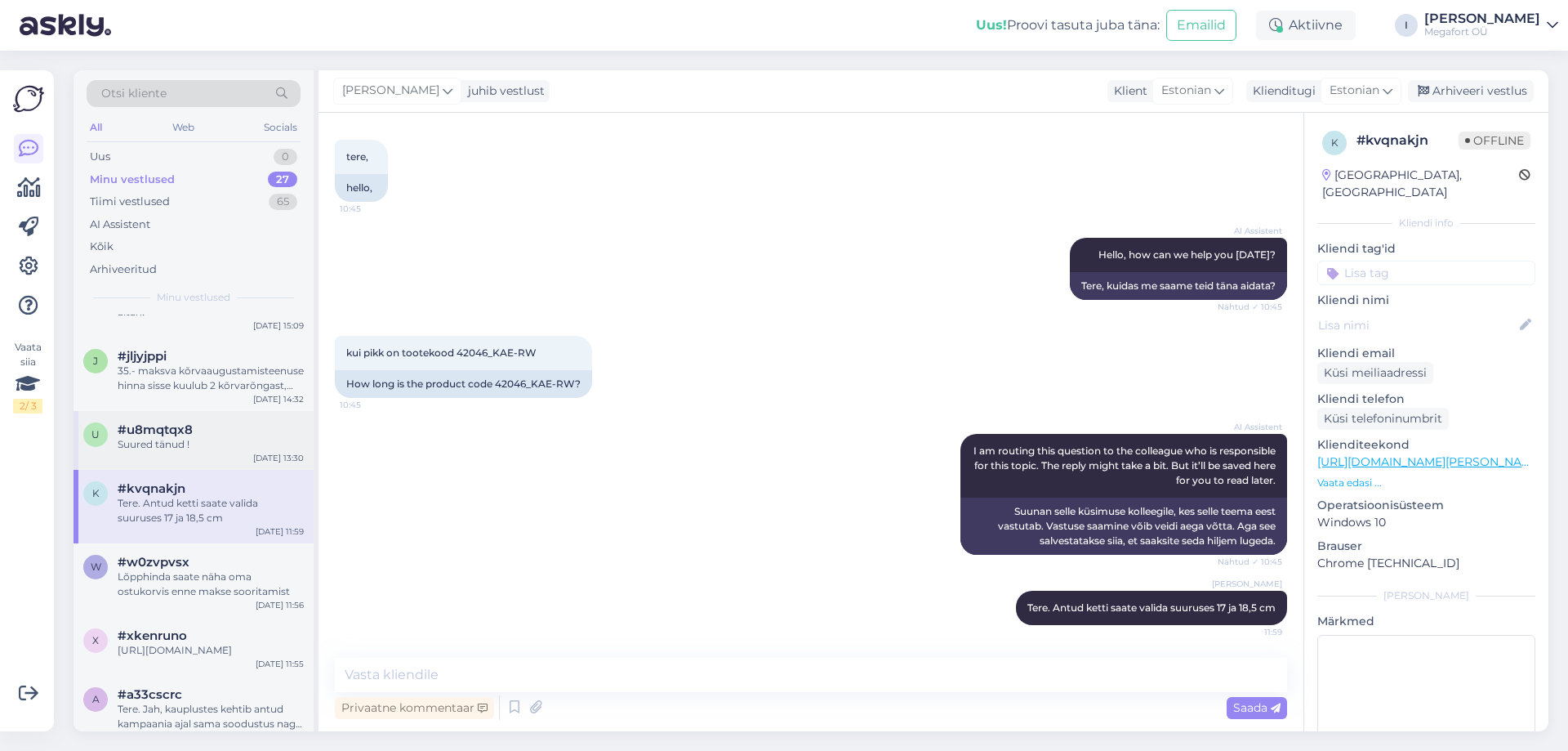
click at [220, 430] on div "#u8mqtqx8" at bounding box center [211, 430] width 186 height 15
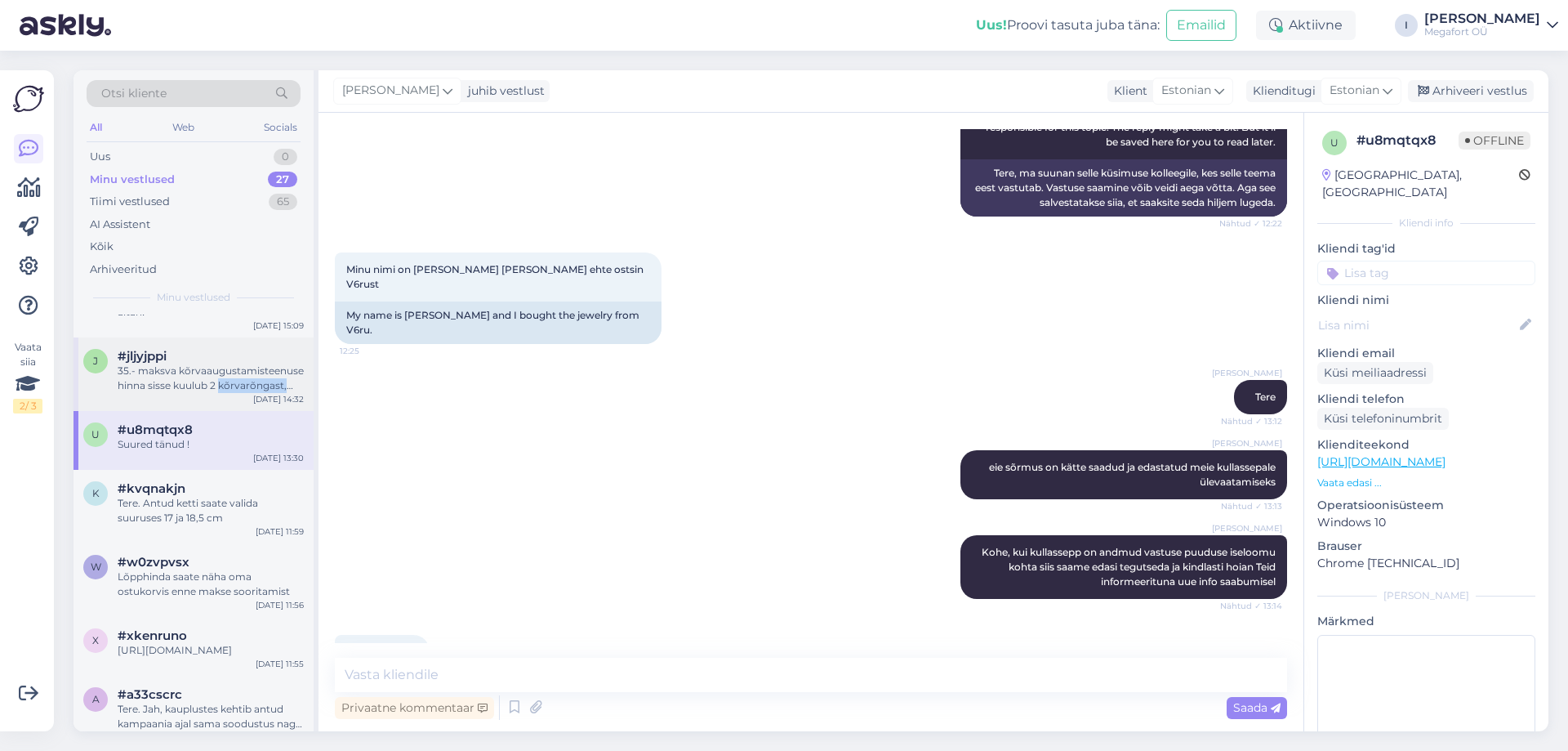
click at [222, 392] on div "j #jljyjppi 35.- maksva kõrvaaugustamisteenuse hinna sisse kuulub 2 kõrvarõngas…" at bounding box center [193, 374] width 240 height 74
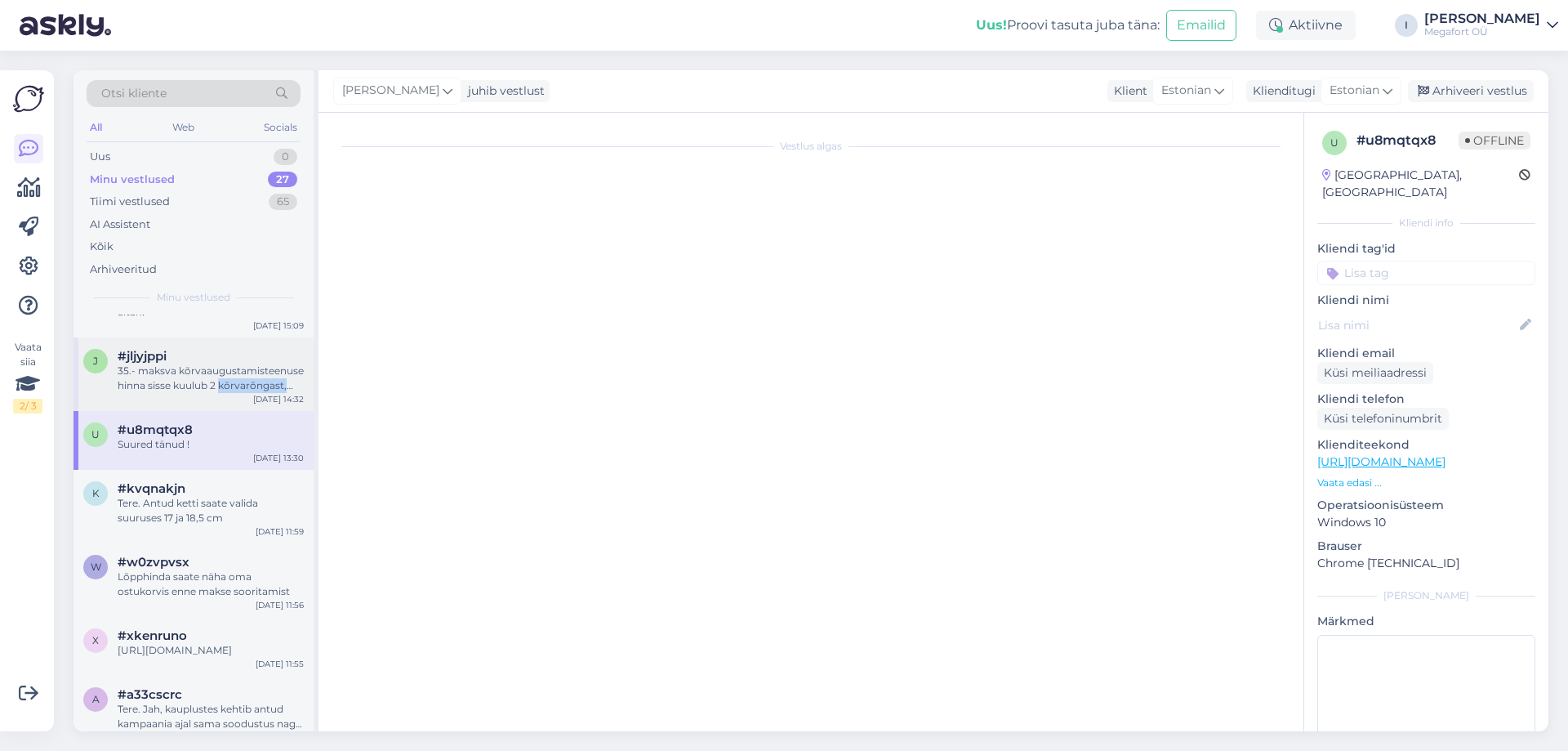
scroll to position [0, 0]
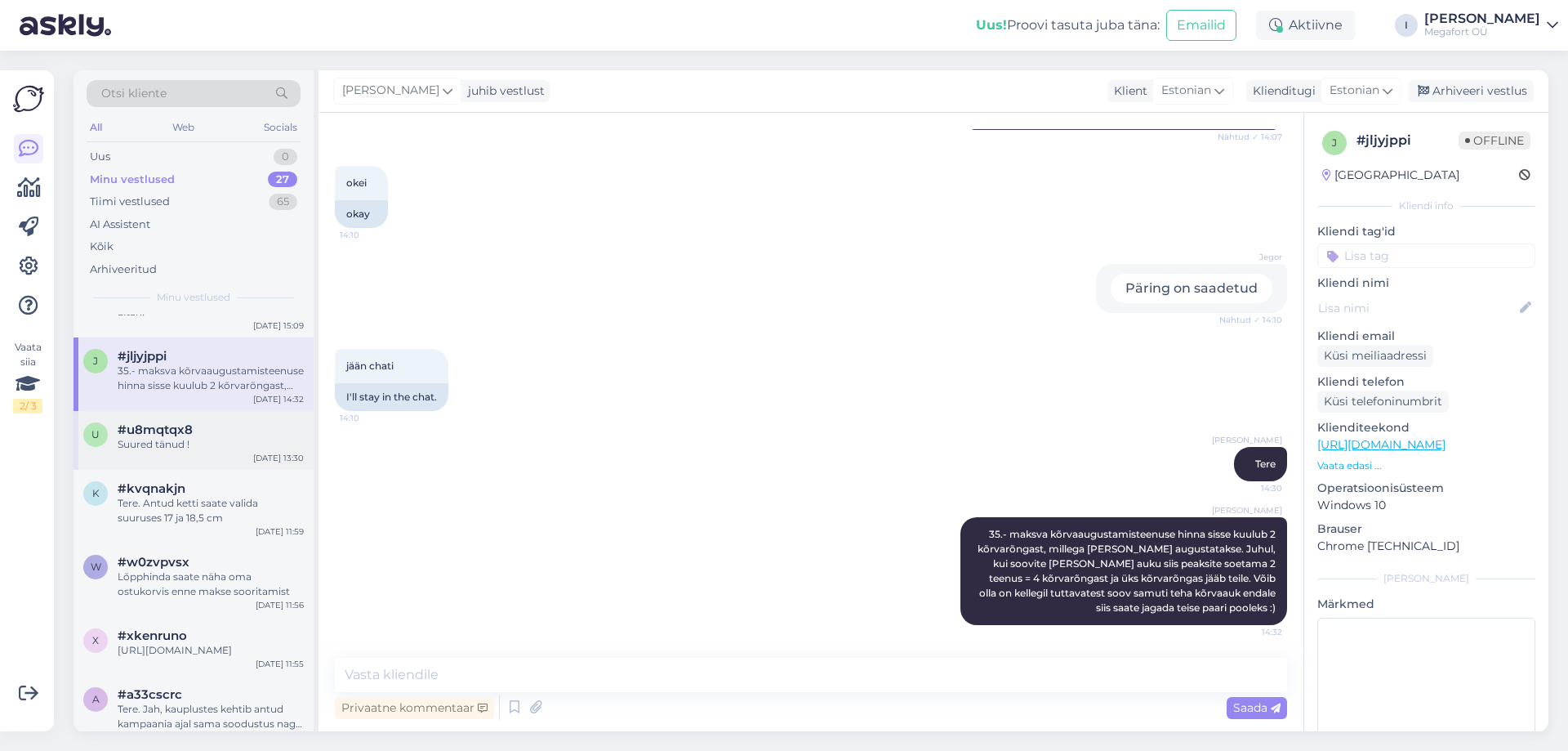
click at [199, 459] on div "u #u8mqtqx8 Suured tänud ! [DATE] 13:30" at bounding box center [193, 440] width 240 height 59
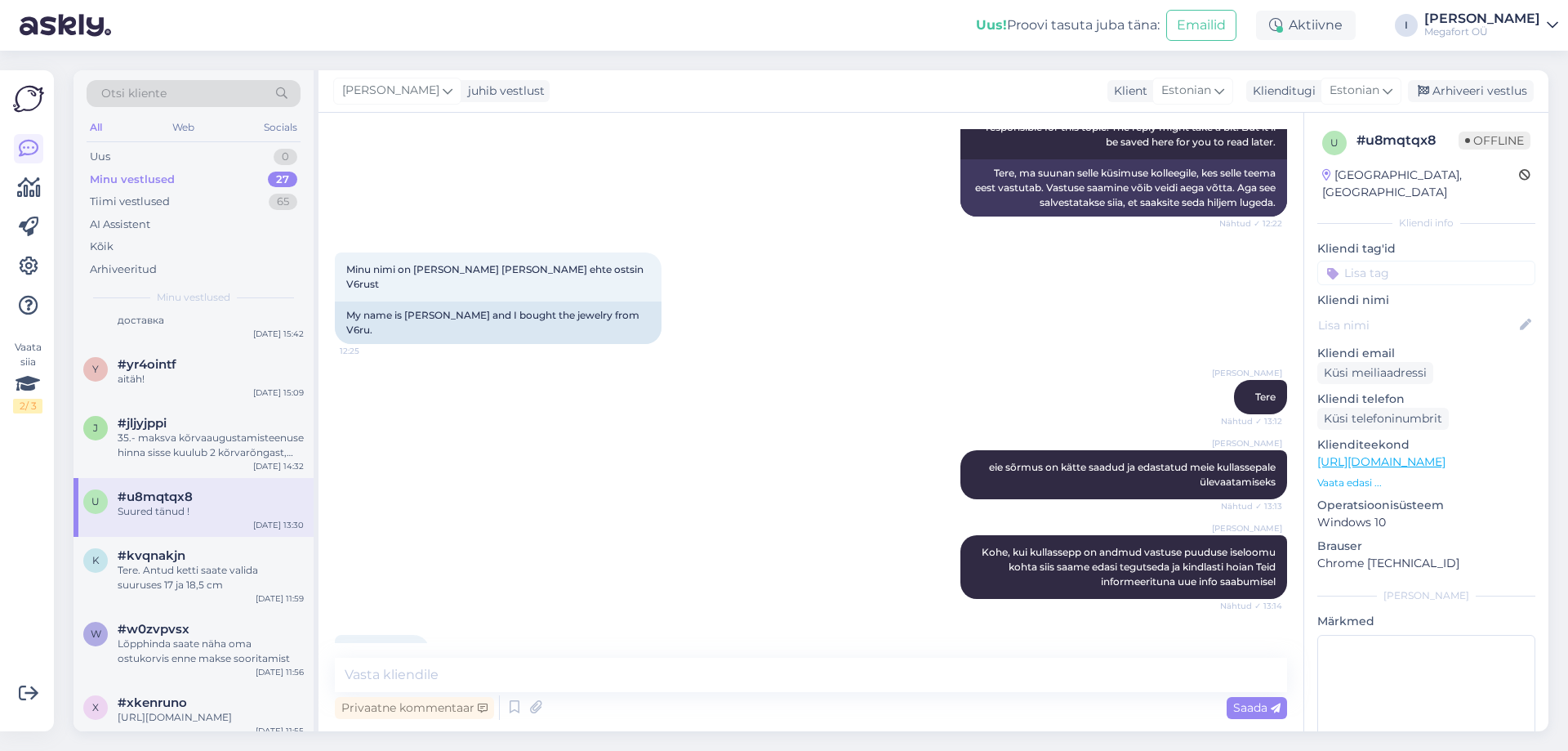
scroll to position [225, 0]
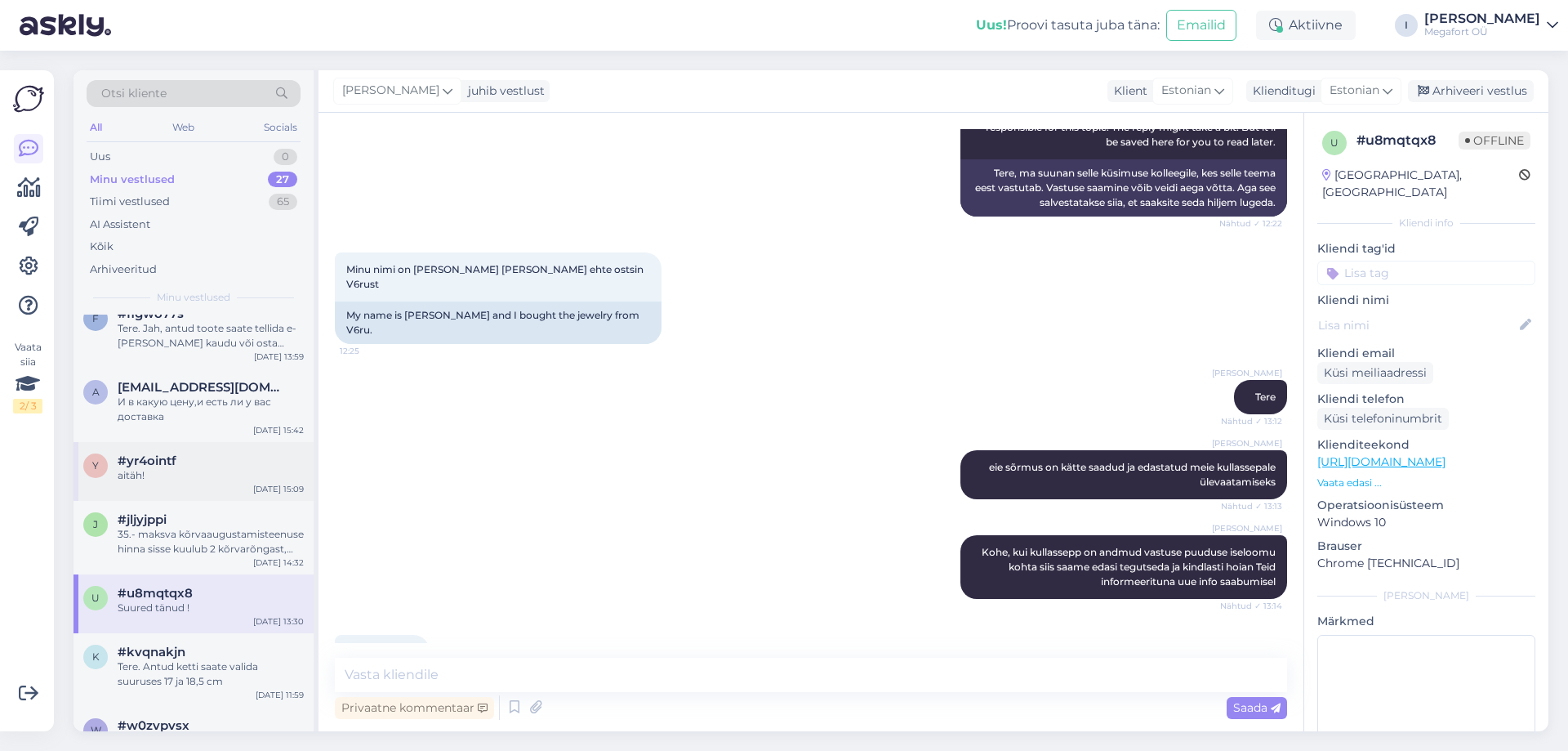
click at [200, 467] on div "#yr4ointf" at bounding box center [211, 461] width 186 height 15
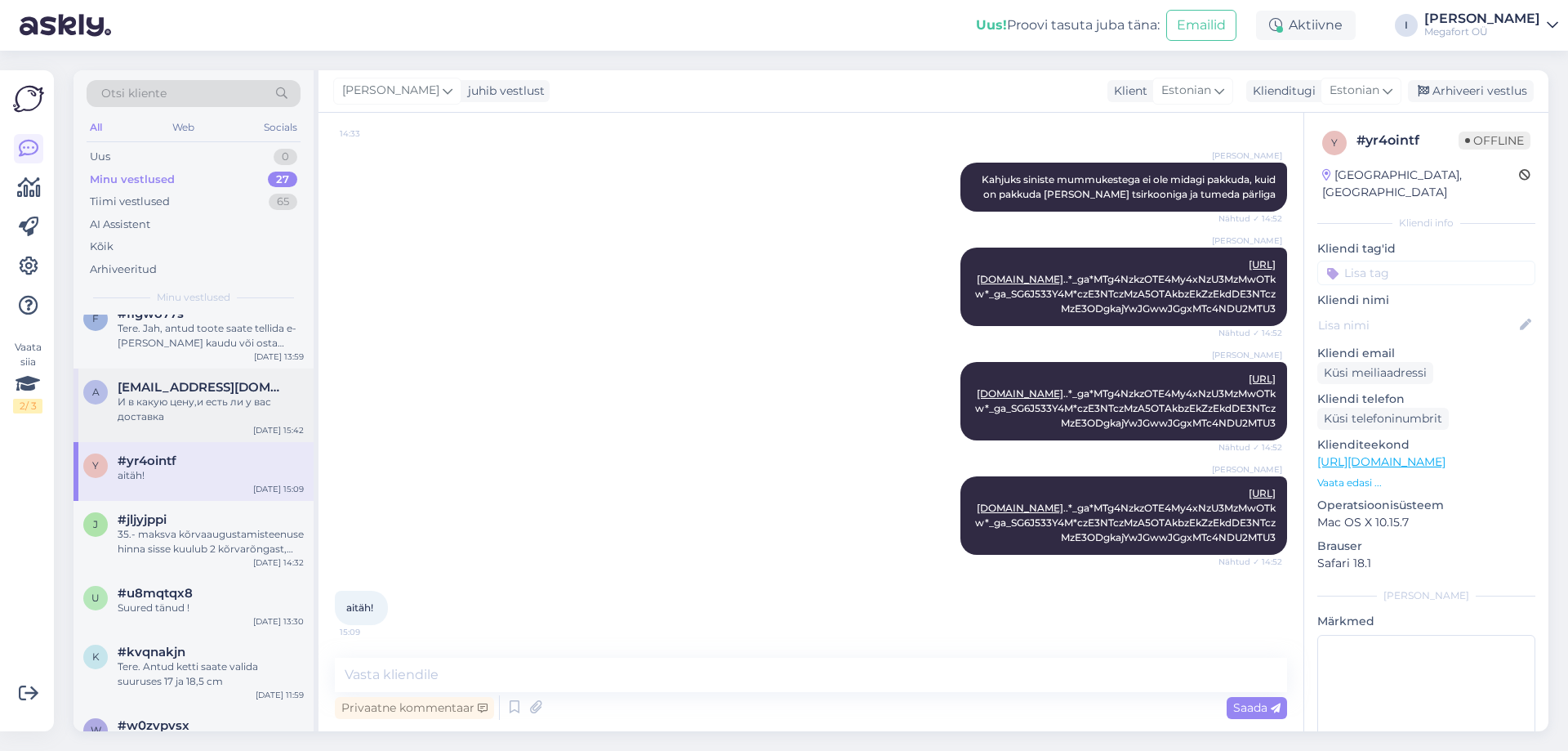
click at [201, 411] on div "И в какую цену,и есть ли у вас доставка" at bounding box center [211, 408] width 186 height 29
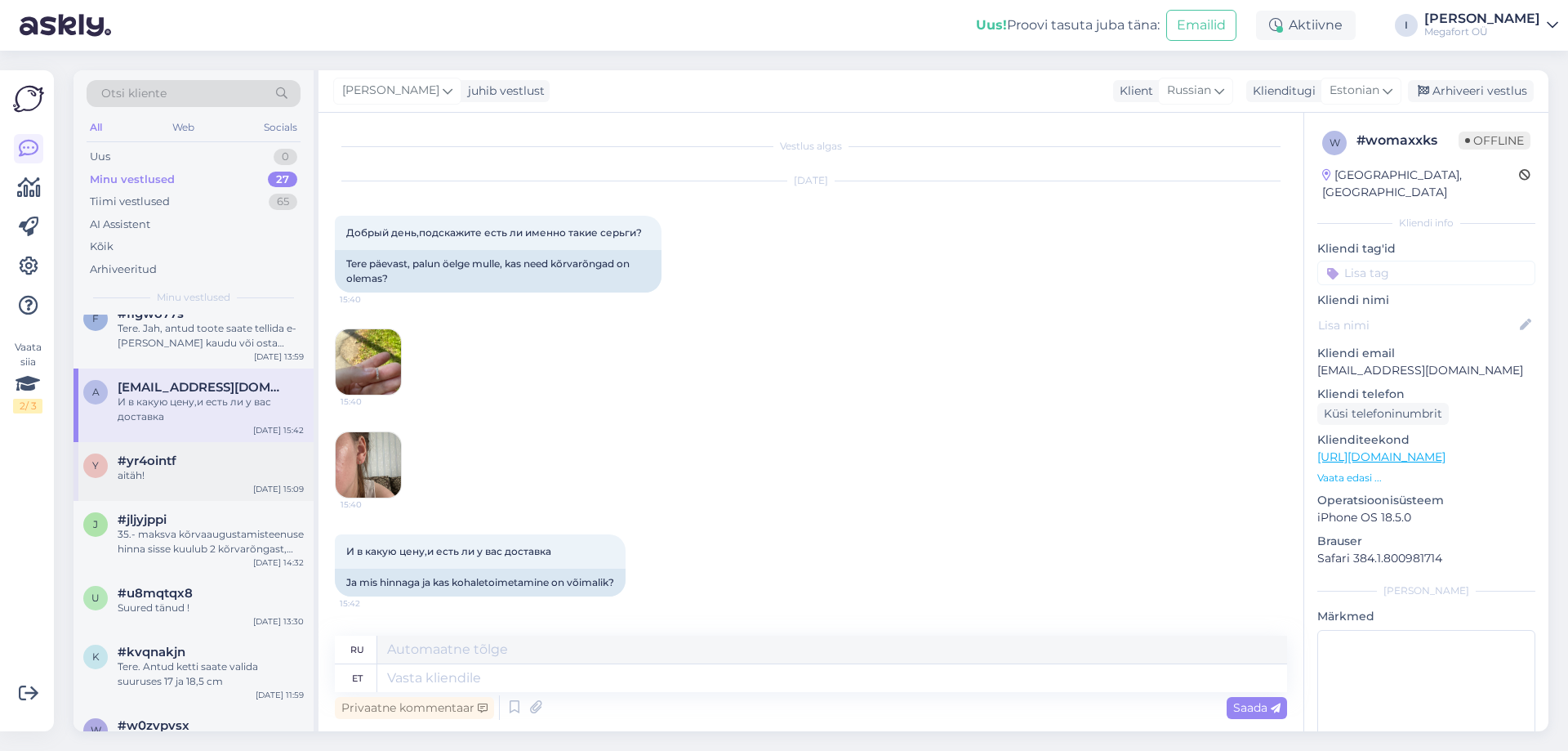
scroll to position [0, 0]
